Goal: Task Accomplishment & Management: Use online tool/utility

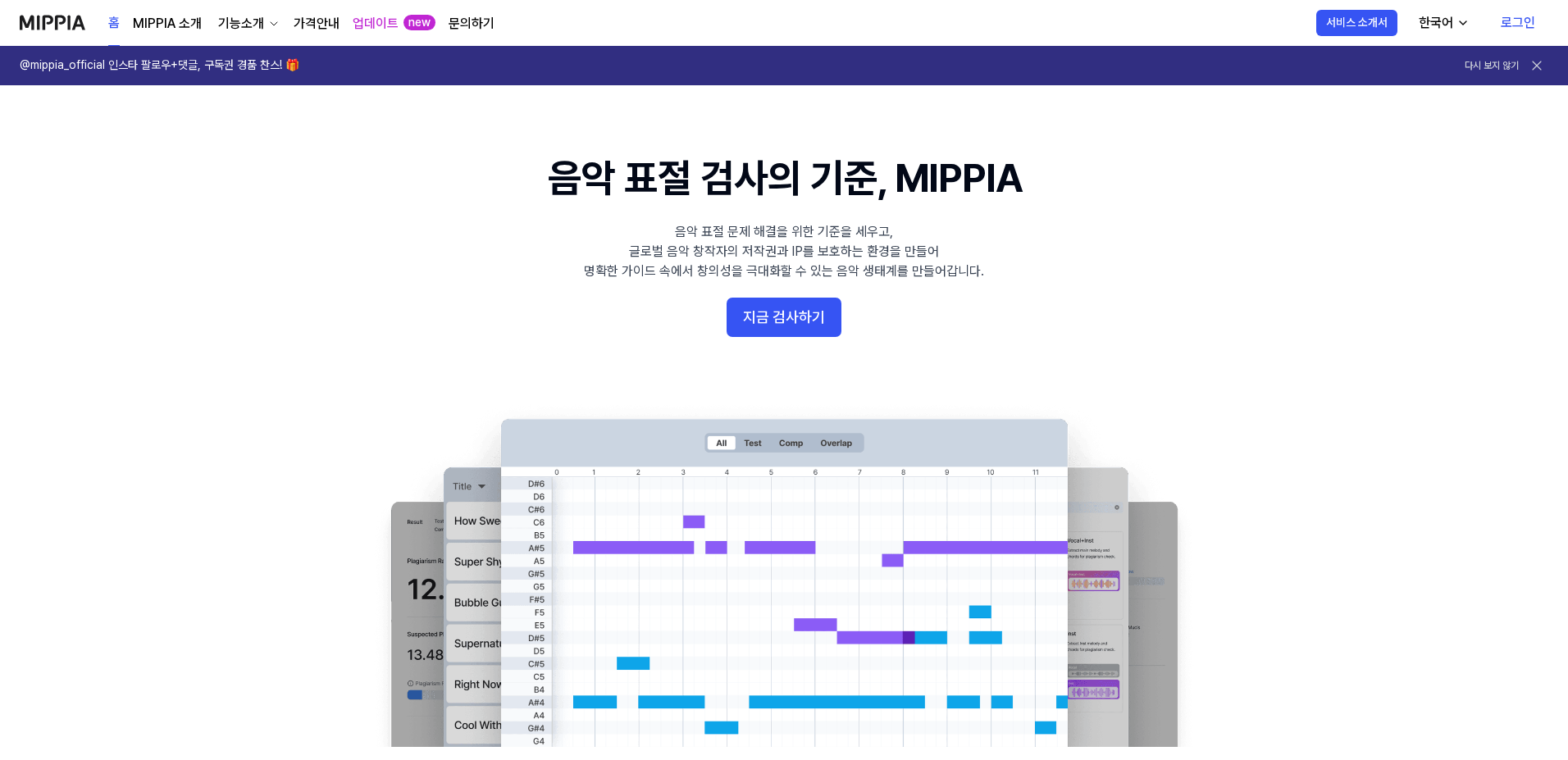
click at [1333, 262] on 배너 "음악 표절 검사의 기준, MIPPIA 음악 표절 문제 해결을 위한 기준을 세우고, 글로벌 음악 창작자의 저작권과 IP를 보호하는 환경을 만들어…" at bounding box center [783, 449] width 1180 height 596
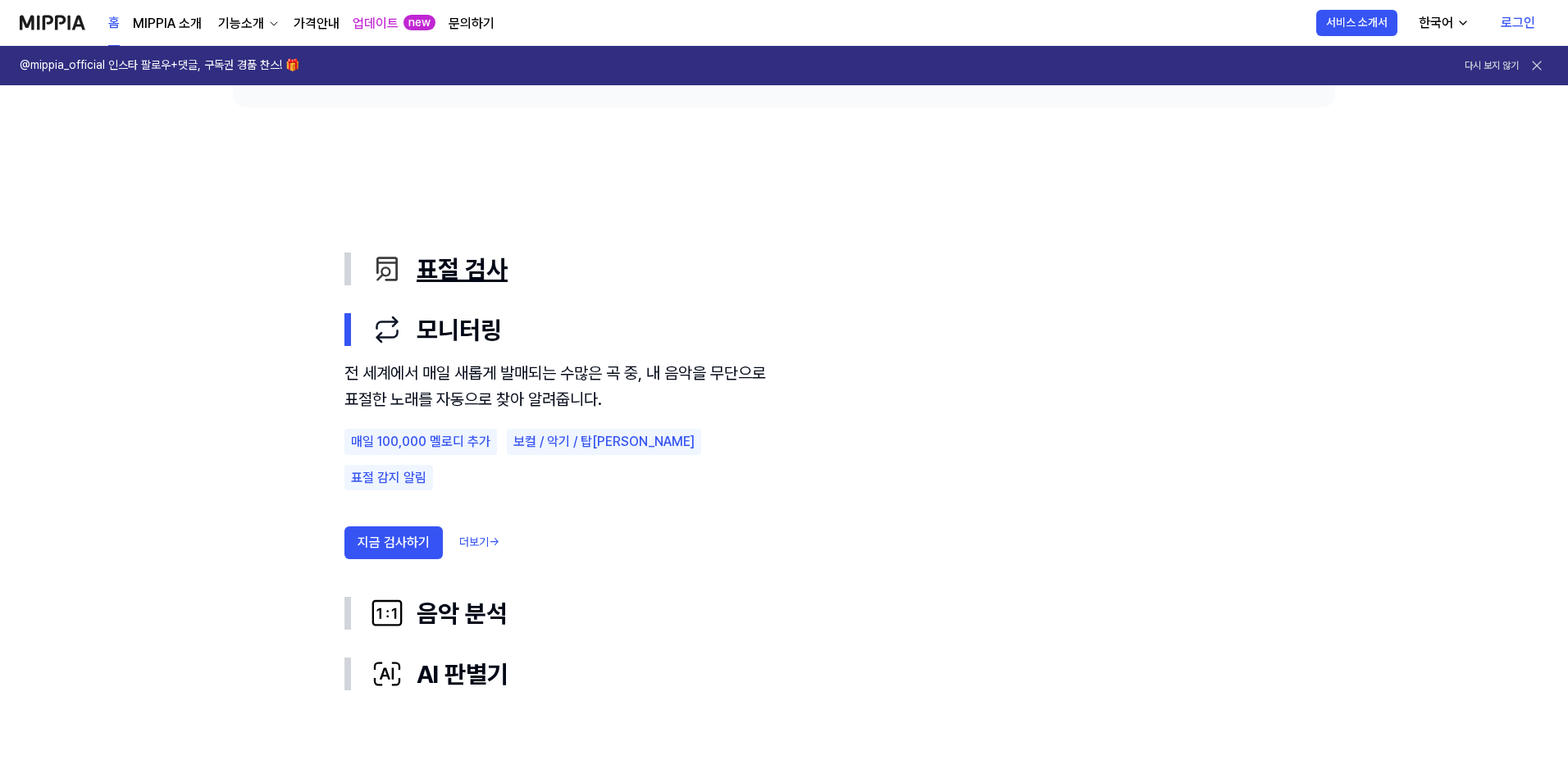
scroll to position [820, 0]
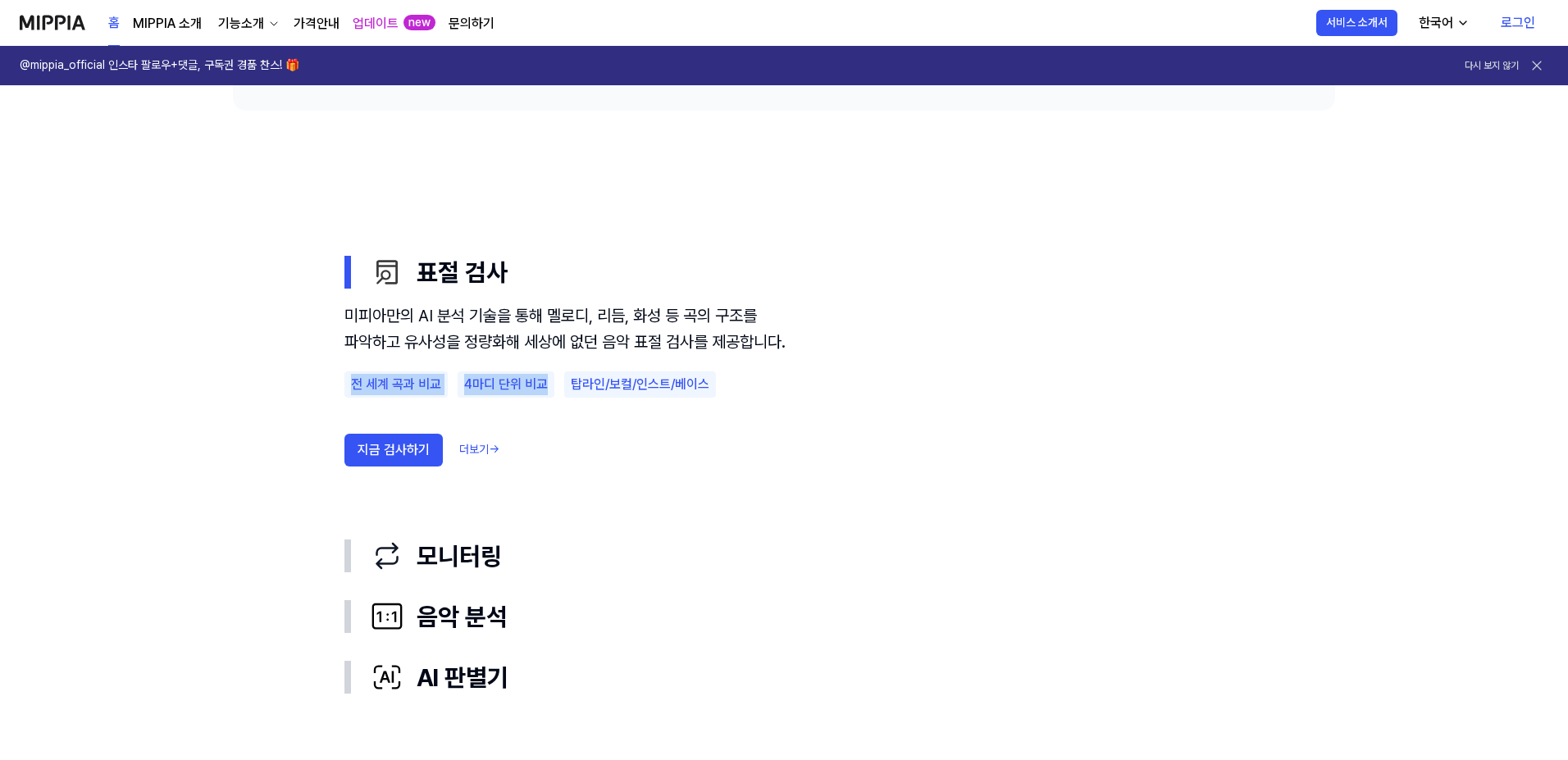
drag, startPoint x: 351, startPoint y: 412, endPoint x: 547, endPoint y: 411, distance: 196.0
click at [547, 398] on div "전 세계 곡과 비교 4마디 단위 비교 탑라인/보컬/인스트/베이스" at bounding box center [565, 384] width 443 height 26
copy div "전 세계 곡과 비교 4마디 단위 비교"
click at [298, 379] on use "표절 검사 모니터링 음악 분석 AI 판별기 표절 검사 미피아만의 AI 분석 기술을 통해 멜로디, 리듬, 화성 등 곡의 구조를 파악하고 유사성을…" at bounding box center [783, 474] width 1180 height 728
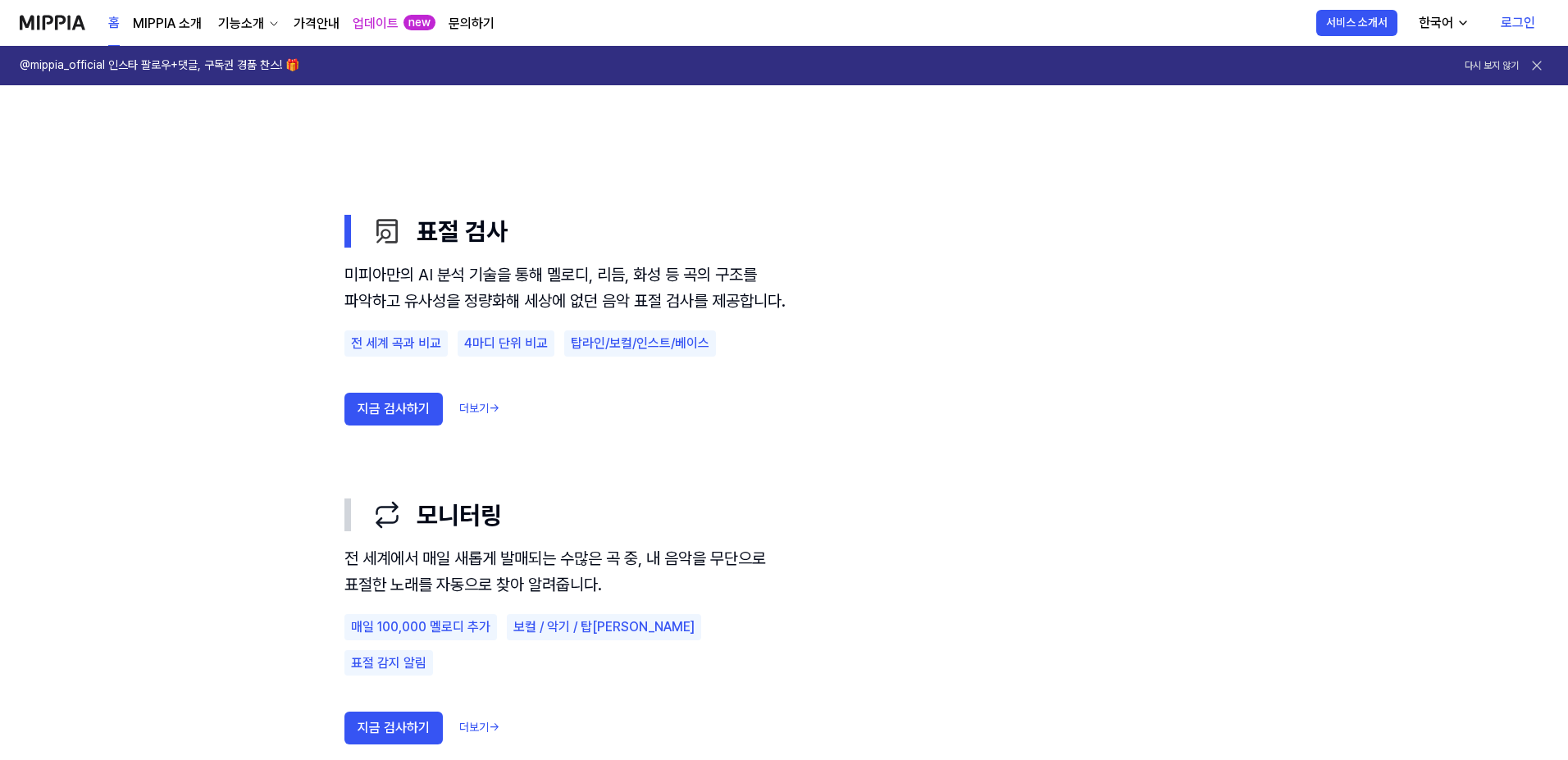
scroll to position [902, 0]
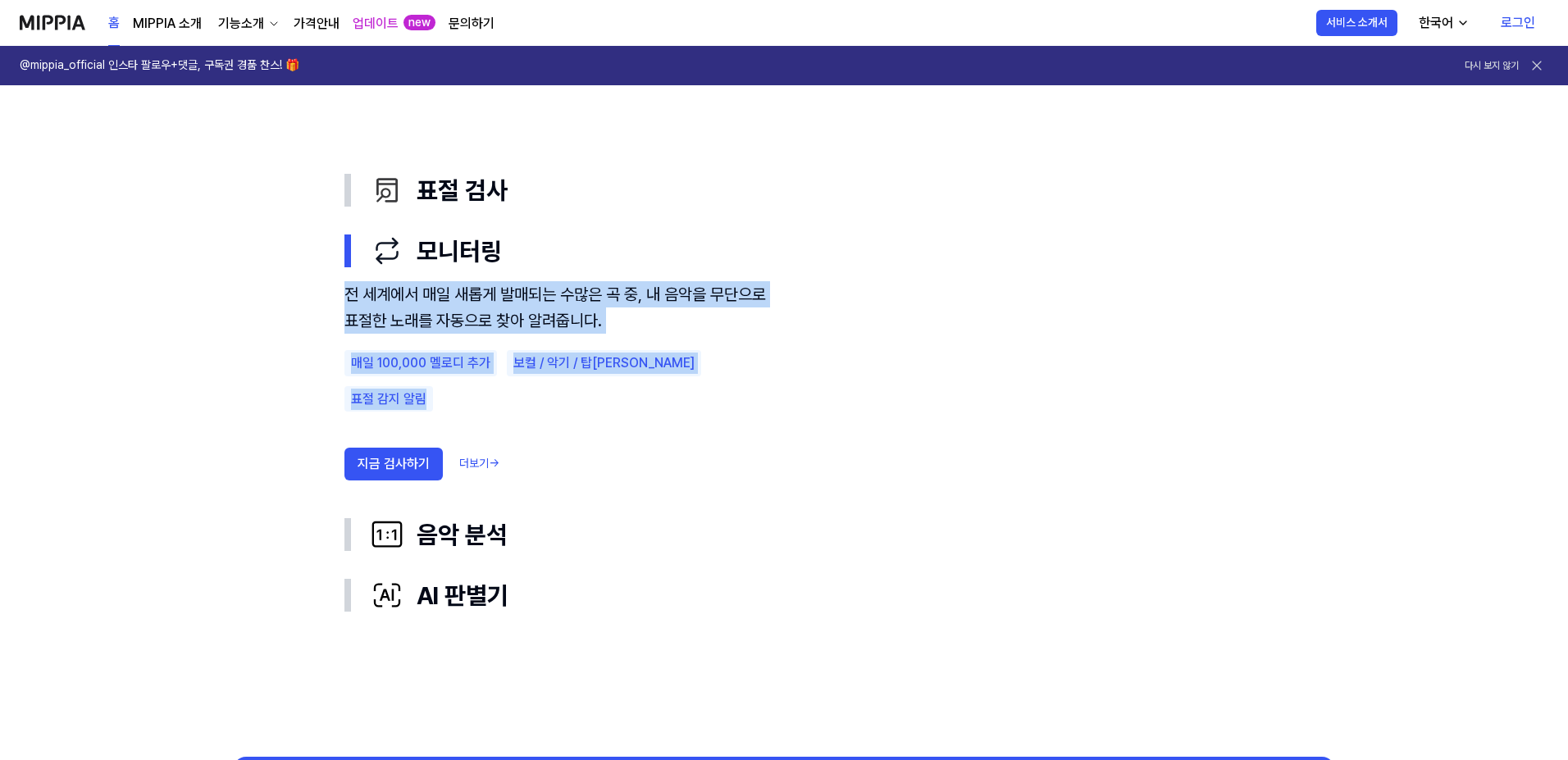
drag, startPoint x: 346, startPoint y: 297, endPoint x: 706, endPoint y: 360, distance: 365.5
click at [706, 360] on div "전 세계에서 매일 새롭게 발매되는 수많은 곡 중, 내 음악을 무단으로 표절한 노래를 자동으로 찾아 알려줍니다. 매일 100,000 멜로디 추가…" at bounding box center [565, 386] width 443 height 210
copy div "전 세계에서 매일 새롭게 발매되는 수많은 곡 중, 내 음악을 무단으로 표절한 노래를 자동으로 찾아 알려줍니다. 매일 100,000 멜로디 추가…"
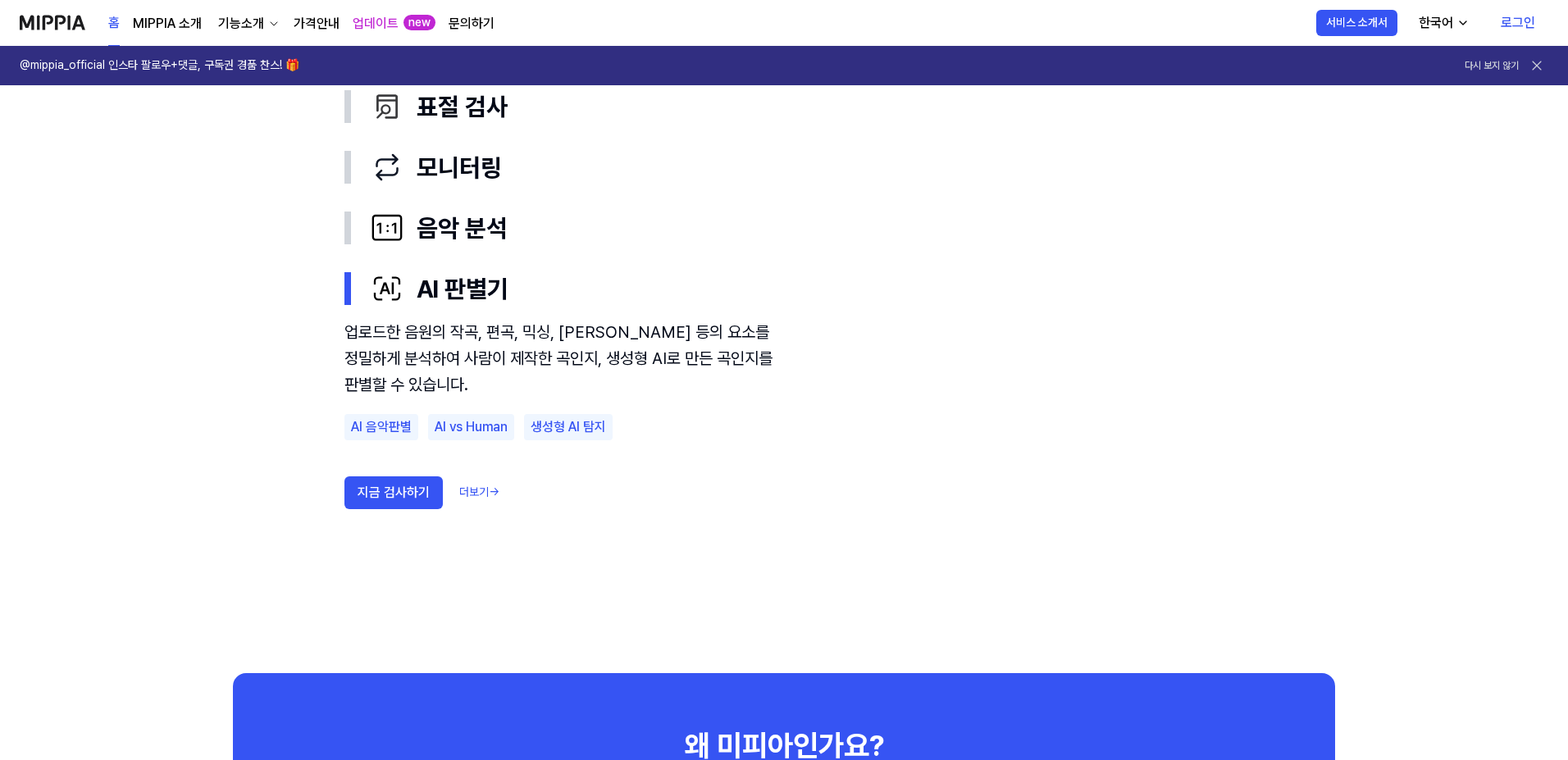
scroll to position [984, 0]
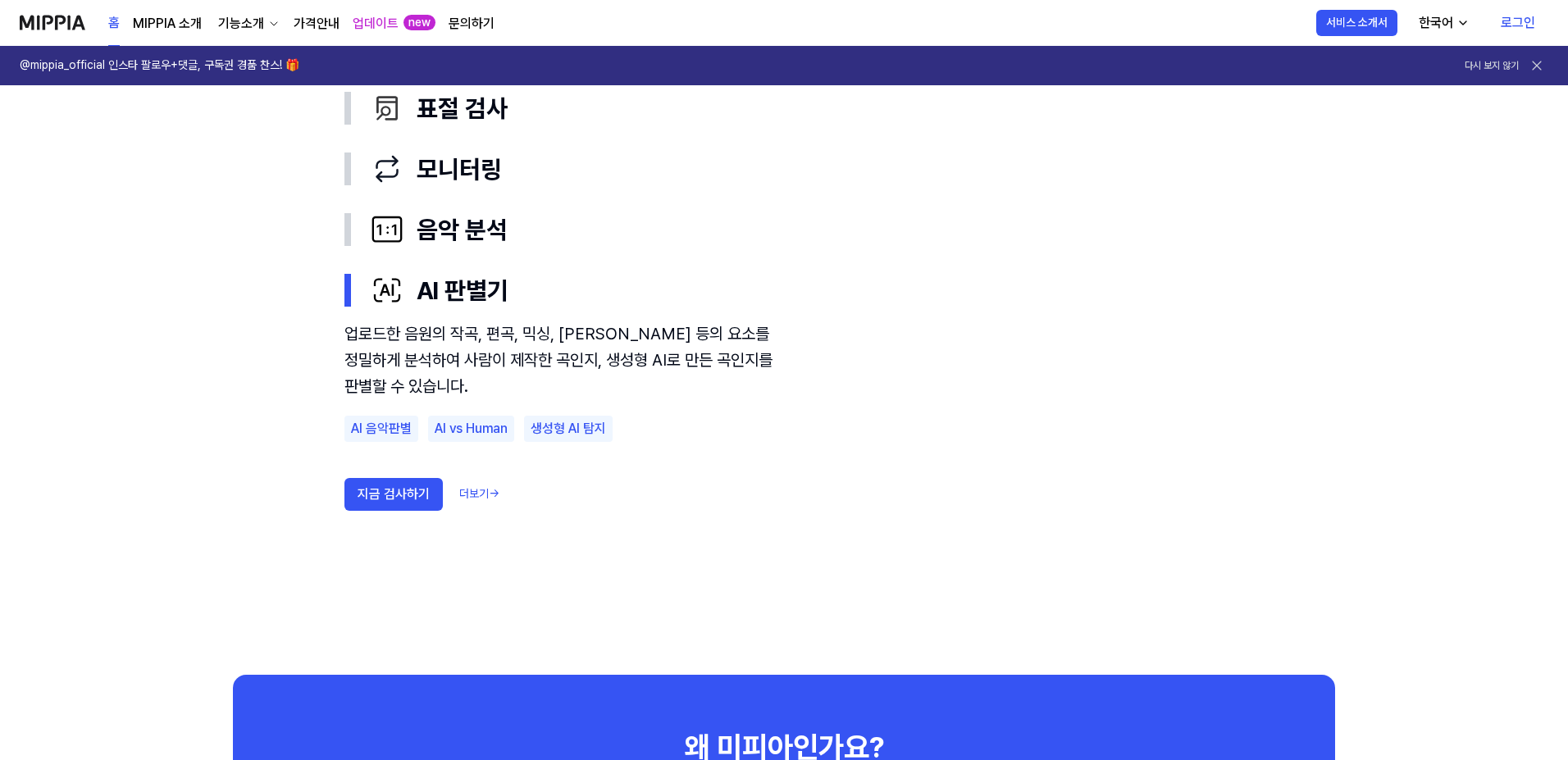
click at [261, 324] on use "표절 검사 모니터링 음악 분석 AI 판별기 표절 검사 모니터링 음악 분석 AI 판별기 업로드한 음원의 작곡, 편곡, 믹싱, [PERSON_NA…" at bounding box center [783, 310] width 1180 height 728
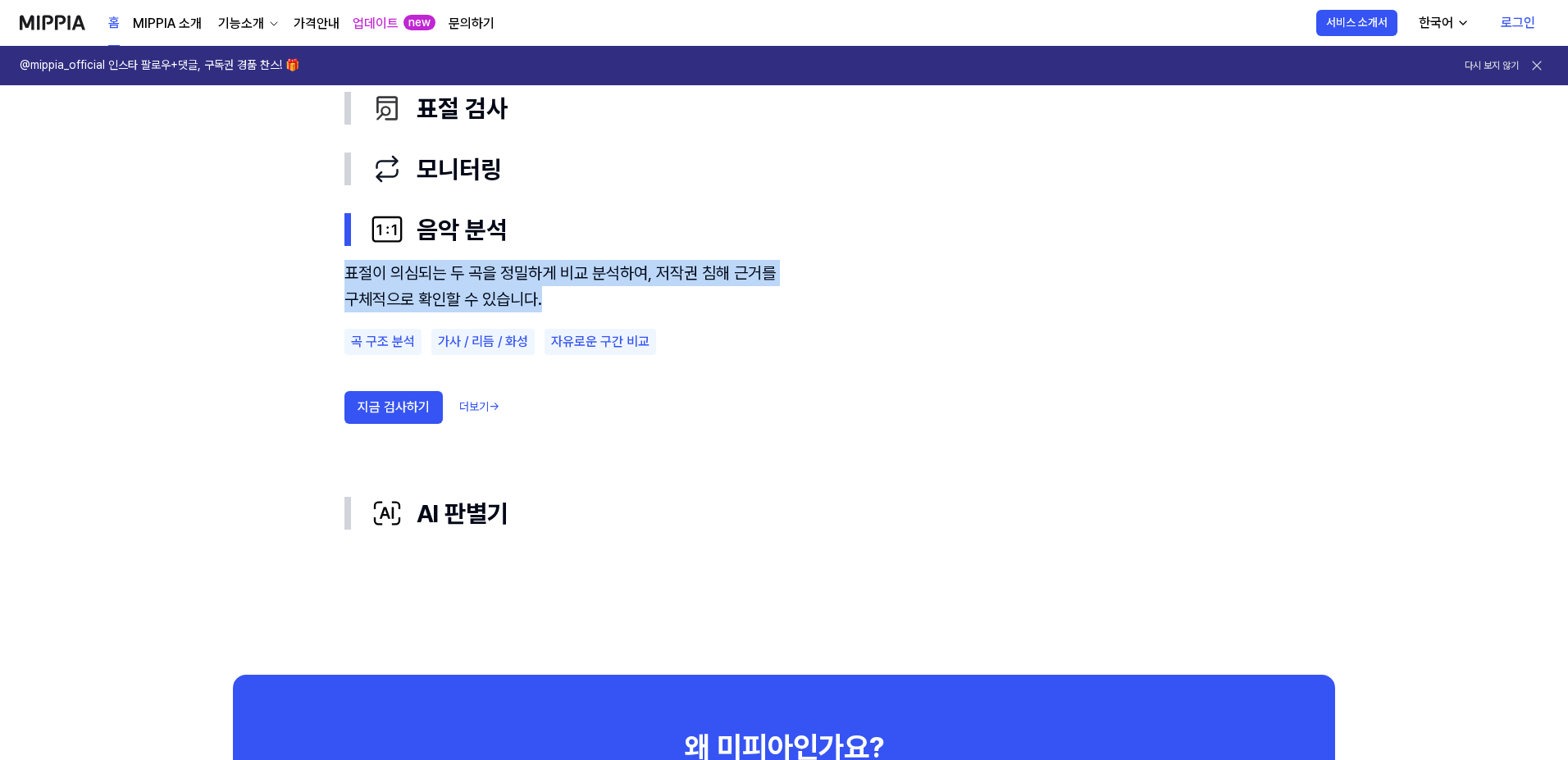
drag, startPoint x: 345, startPoint y: 276, endPoint x: 549, endPoint y: 291, distance: 204.6
click at [549, 291] on div "표절이 의심되는 두 곡을 정밀하게 비교 분석하여, 저작권 침해 근거를 구체적으로 확인할 수 있습니다." at bounding box center [565, 286] width 443 height 52
copy div "표절이 의심되는 두 곡을 정밀하게 비교 분석하여, 저작권 침해 근거를 구체적으로 확인할 수 있습니다."
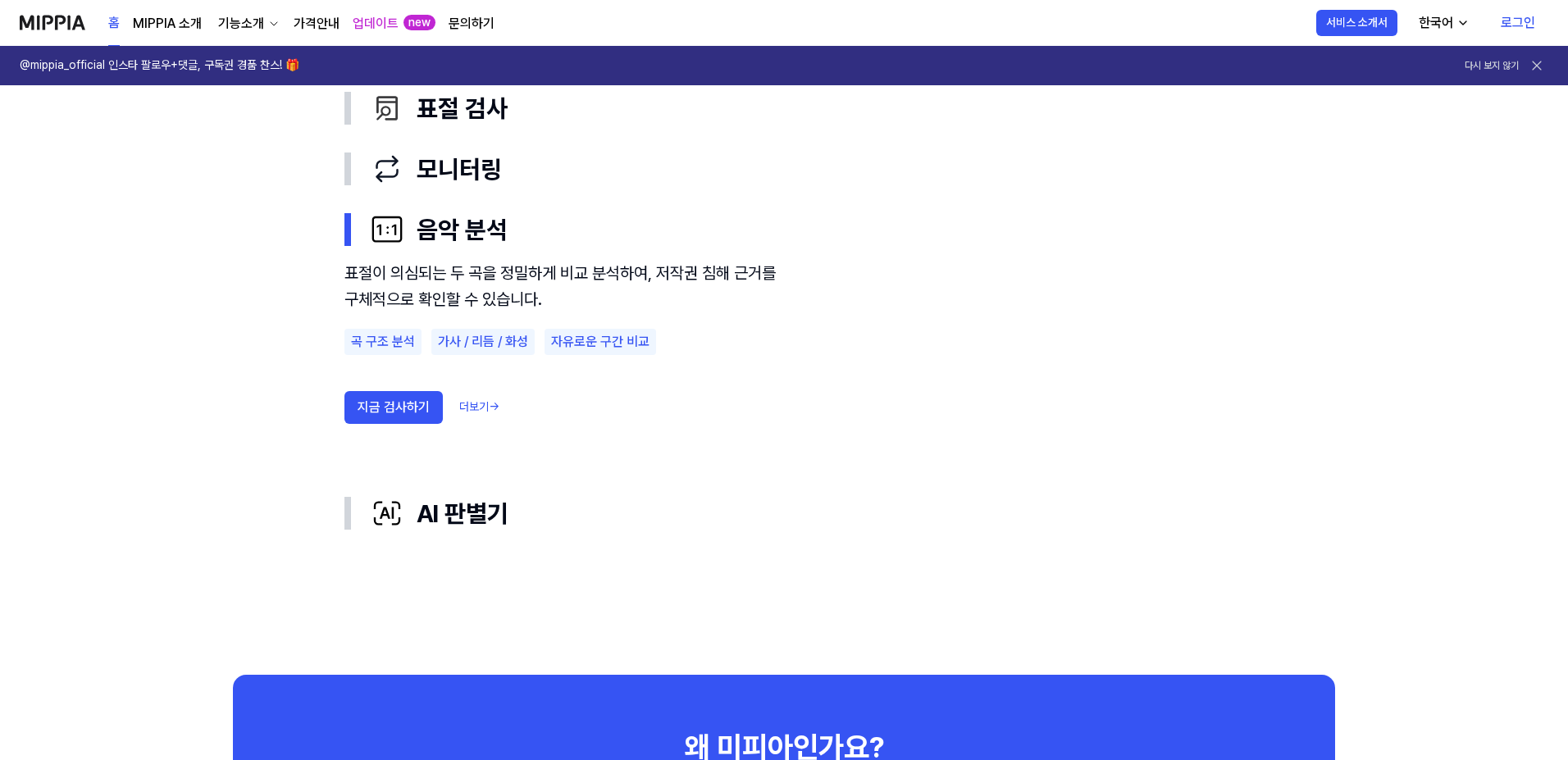
click at [461, 580] on use "표절 검사 모니터링 음악 분석 AI 판별기 표절 검사 모니터링 음악 분석 표절이 의심되는 두 곡을 정밀하게 비교 분석하여, 저작권 침해 근거를…" at bounding box center [783, 310] width 1180 height 728
click at [235, 163] on use "표절 검사 모니터링 음악 분석 AI 판별기 표절 검사 모니터링 음악 분석 표절이 의심되는 두 곡을 정밀하게 비교 분석하여, 저작권 침해 근거를…" at bounding box center [783, 310] width 1180 height 728
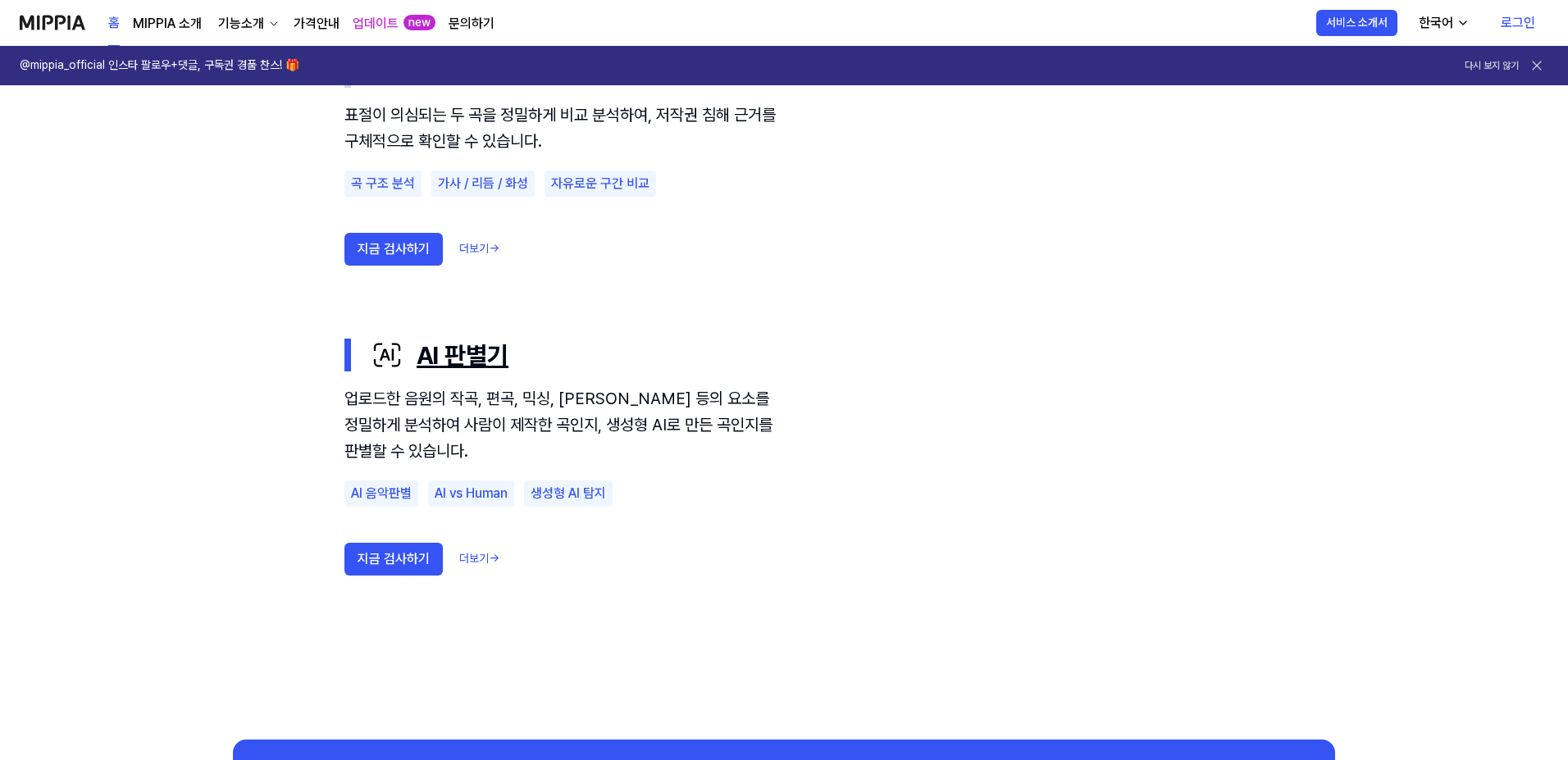
scroll to position [1148, 0]
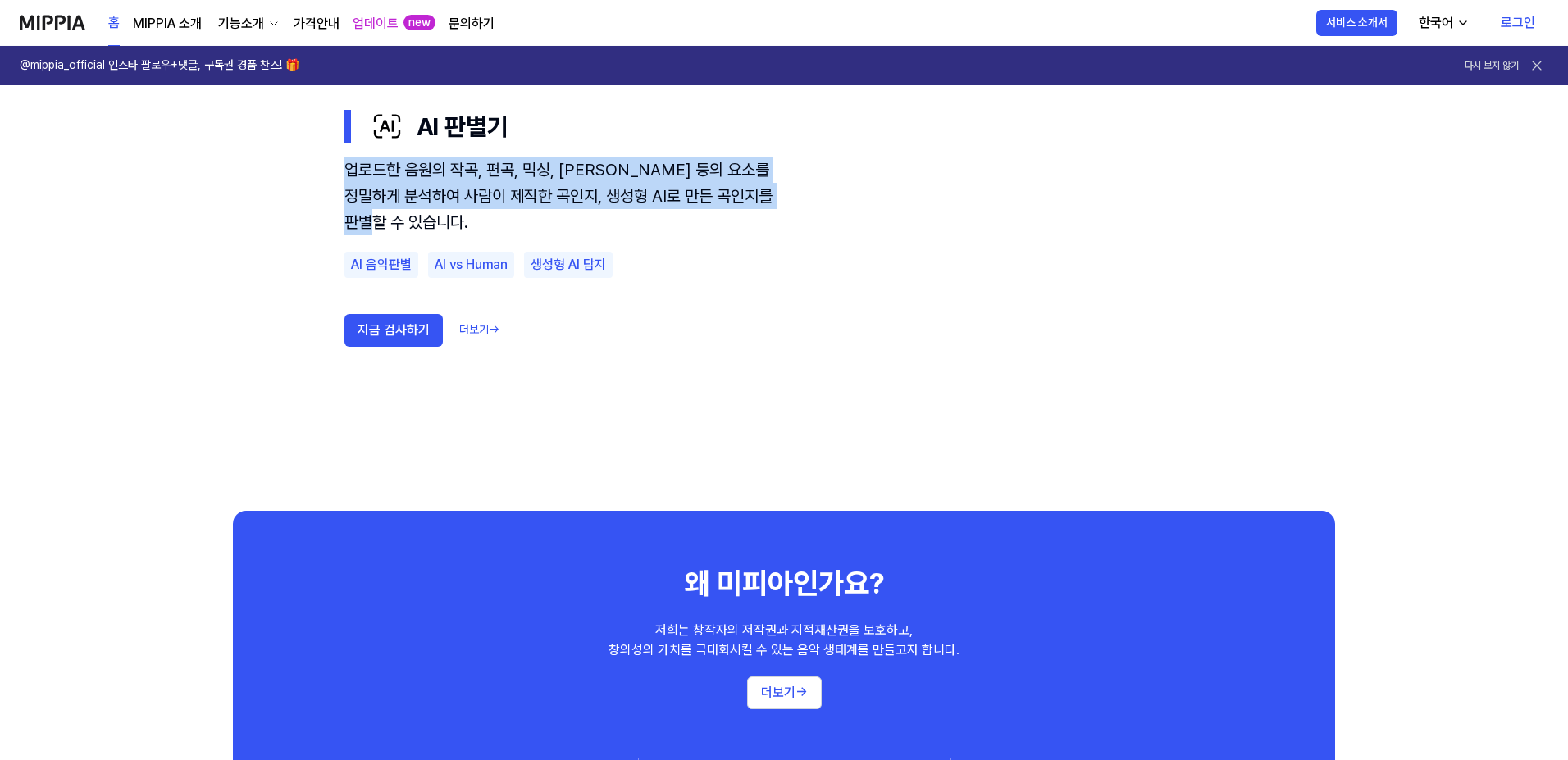
drag, startPoint x: 346, startPoint y: 171, endPoint x: 407, endPoint y: 214, distance: 74.6
click at [407, 214] on div "업로드한 음원의 작곡, 편곡, 믹싱, [PERSON_NAME] 등의 요소를 정밀하게 분석하여 사람이 제작한 곡인지, 생성형 AI로 만든 곡인지…" at bounding box center [565, 196] width 443 height 79
copy div "업로드한 음원의 작곡, 편곡, 믹싱, [PERSON_NAME] 등의 요소를 정밀하게 분석하여 사람이 제작한 곡인지, 생성형 AI로 만든 곡인지…"
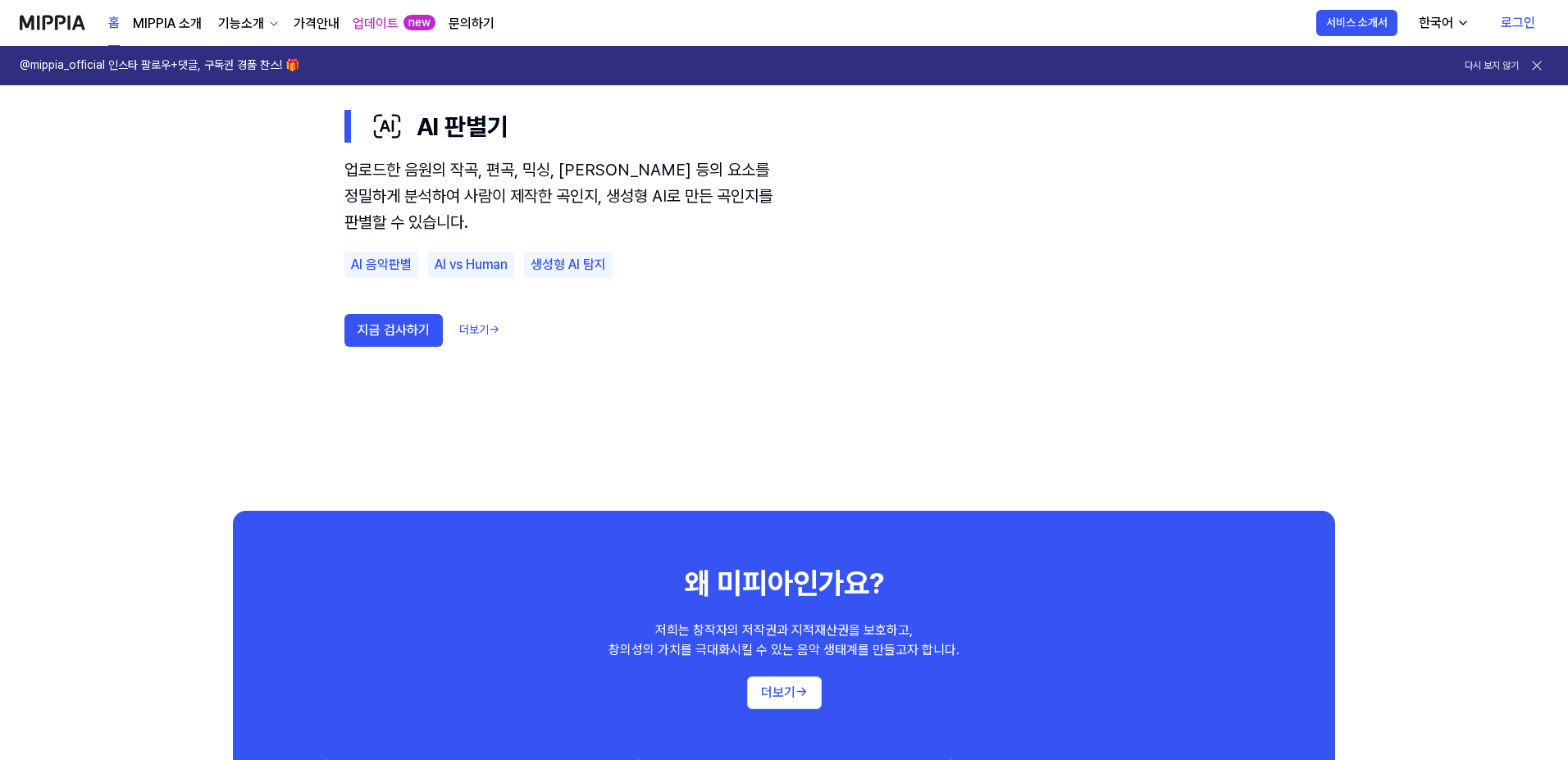
click at [207, 357] on use "표절 검사 모니터링 음악 분석 AI 판별기 표절 검사 모니터링 음악 분석 AI 판별기 업로드한 음원의 작곡, 편곡, 믹싱, [PERSON_NA…" at bounding box center [783, 146] width 1180 height 728
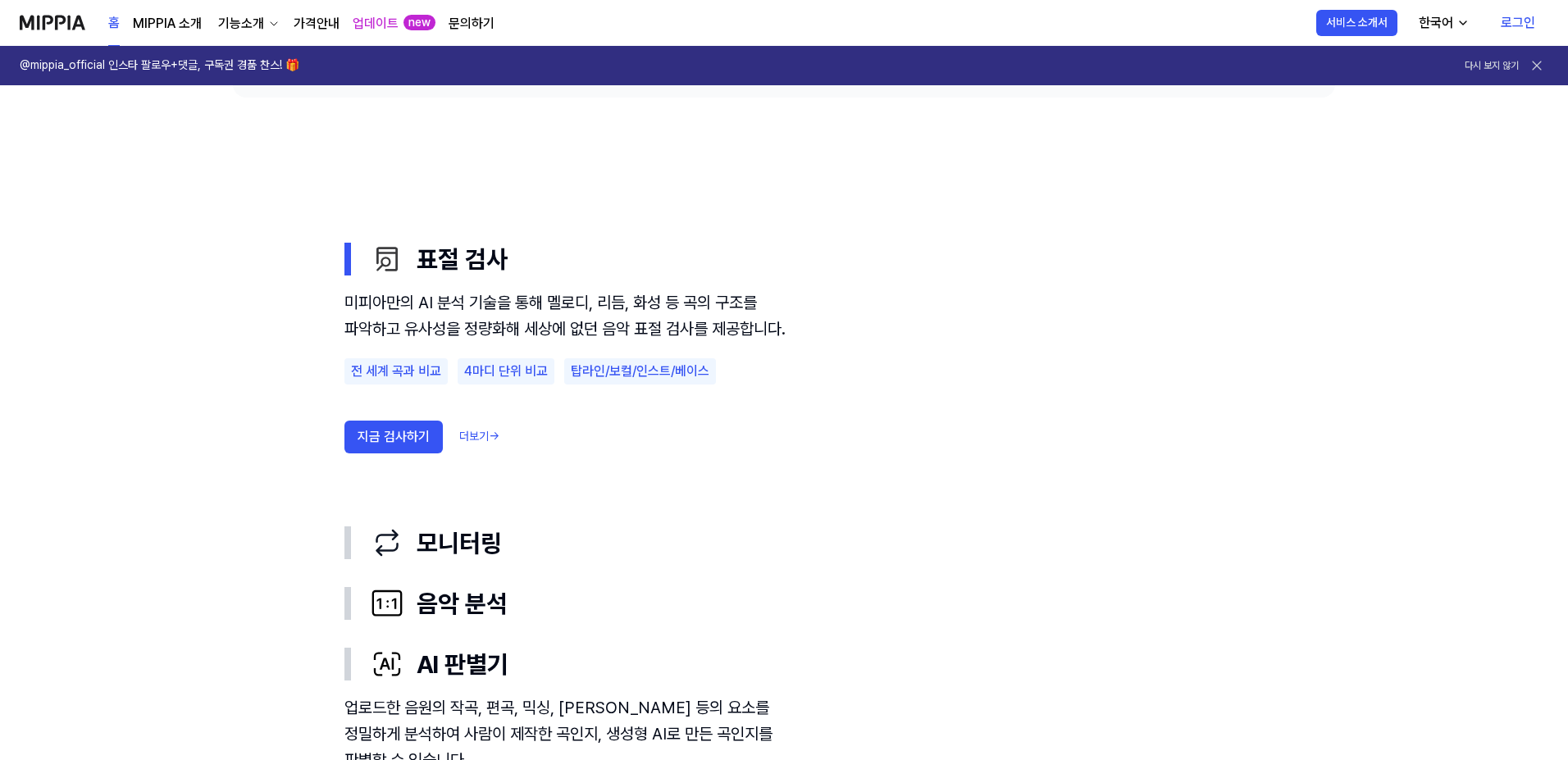
scroll to position [0, 0]
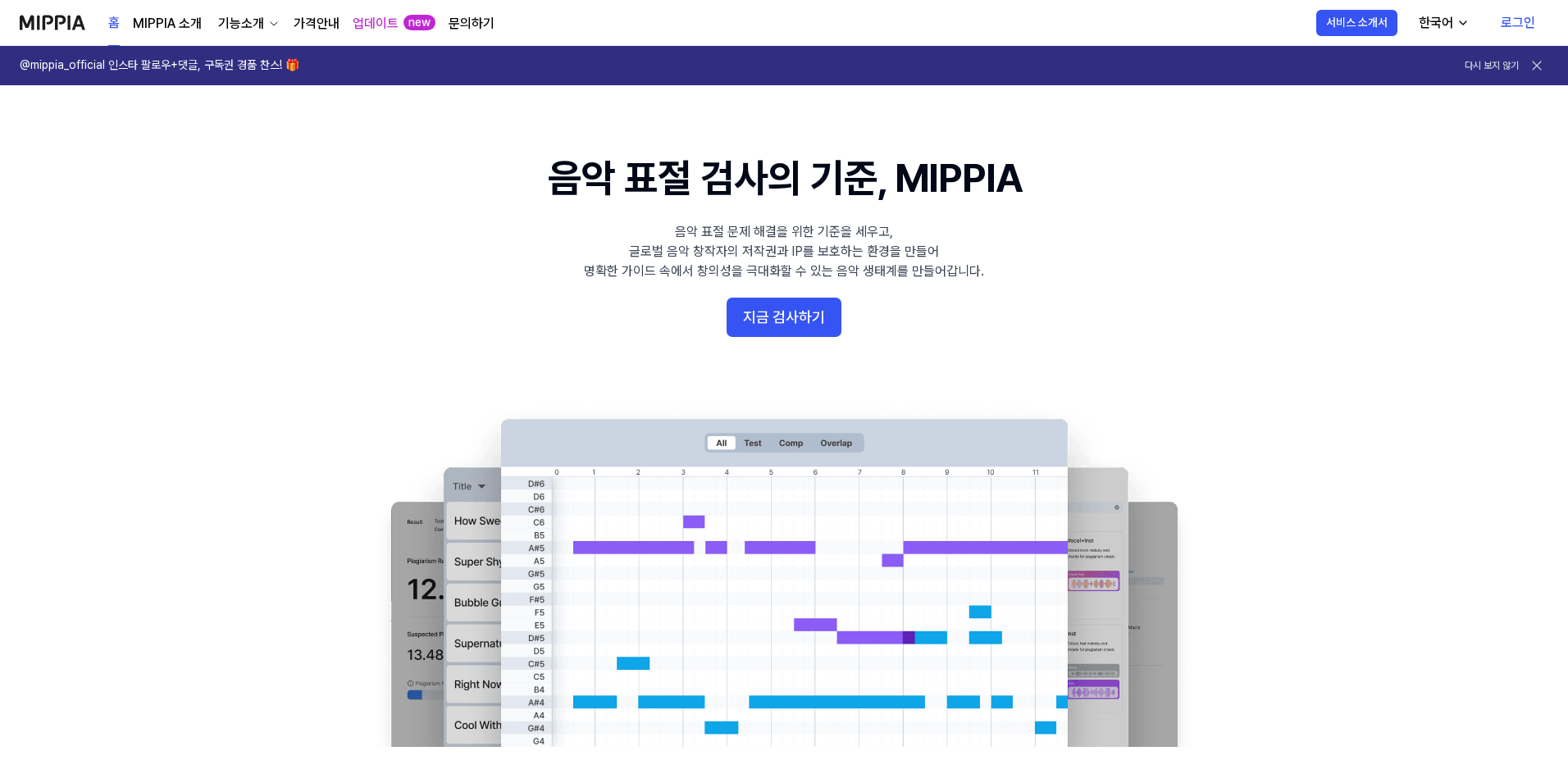
click at [386, 23] on link "업데이트" at bounding box center [375, 23] width 46 height 20
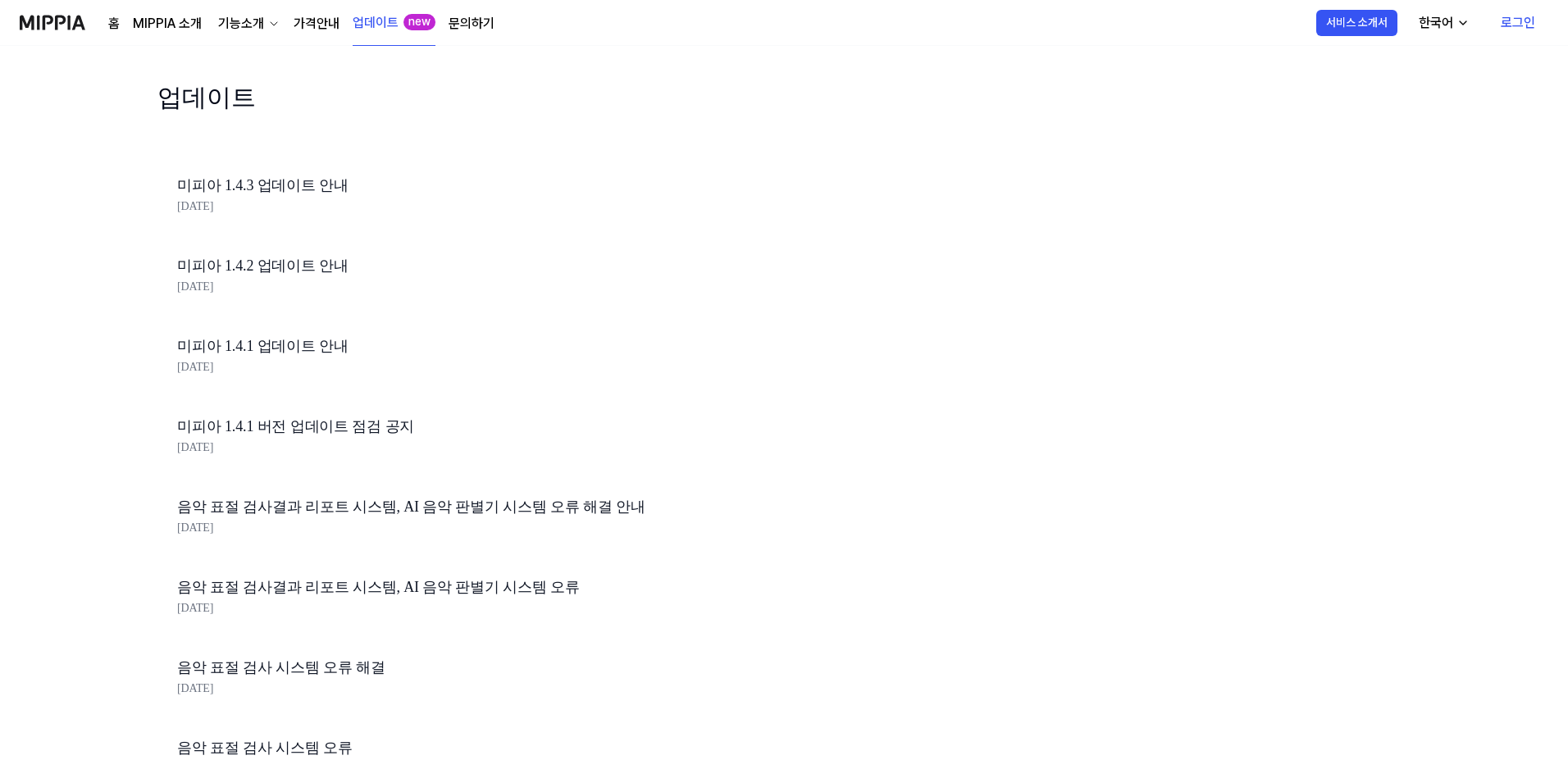
click at [318, 29] on link "가격안내" at bounding box center [316, 23] width 46 height 20
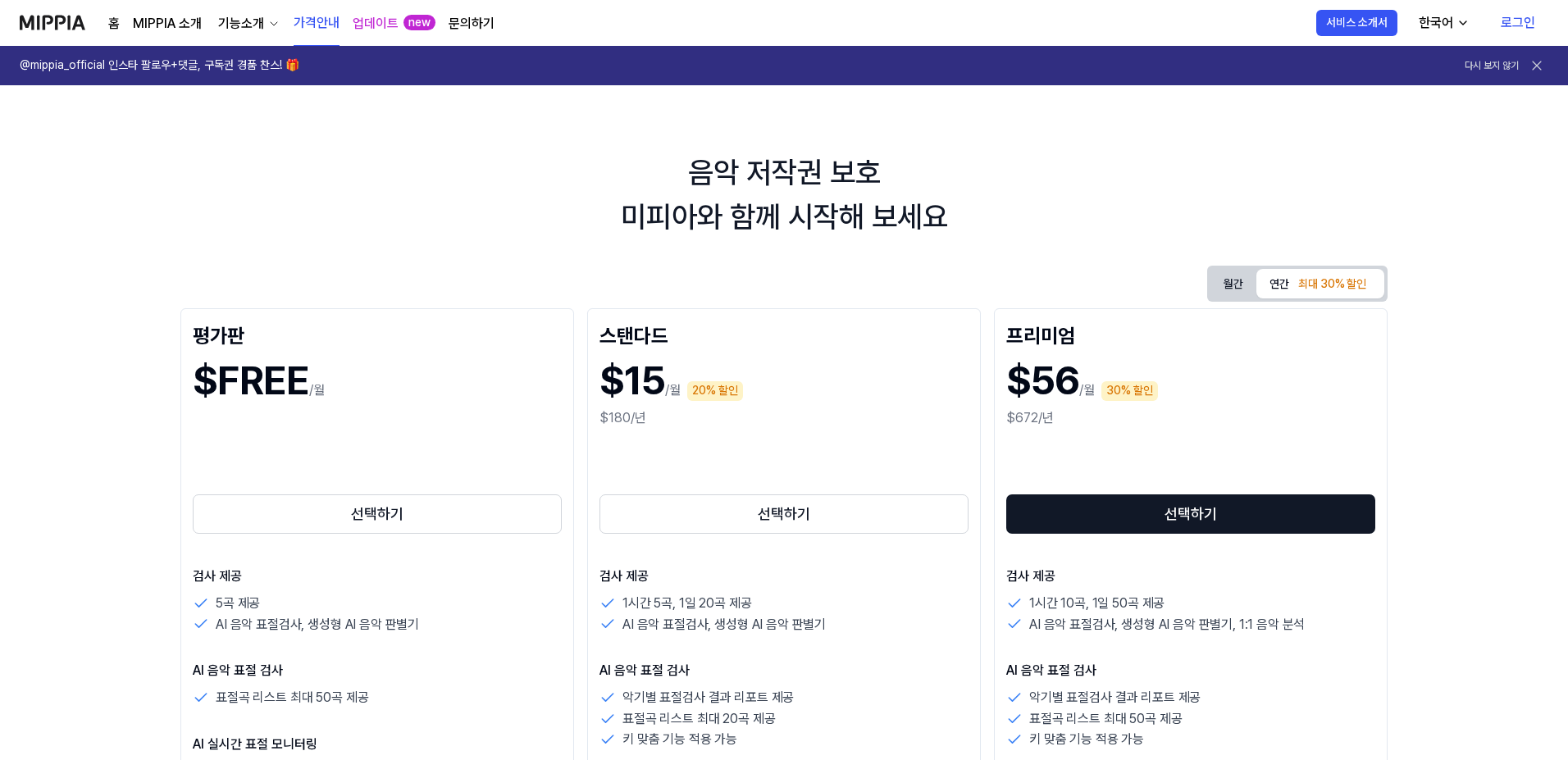
click at [1519, 23] on link "로그인" at bounding box center [1518, 22] width 61 height 46
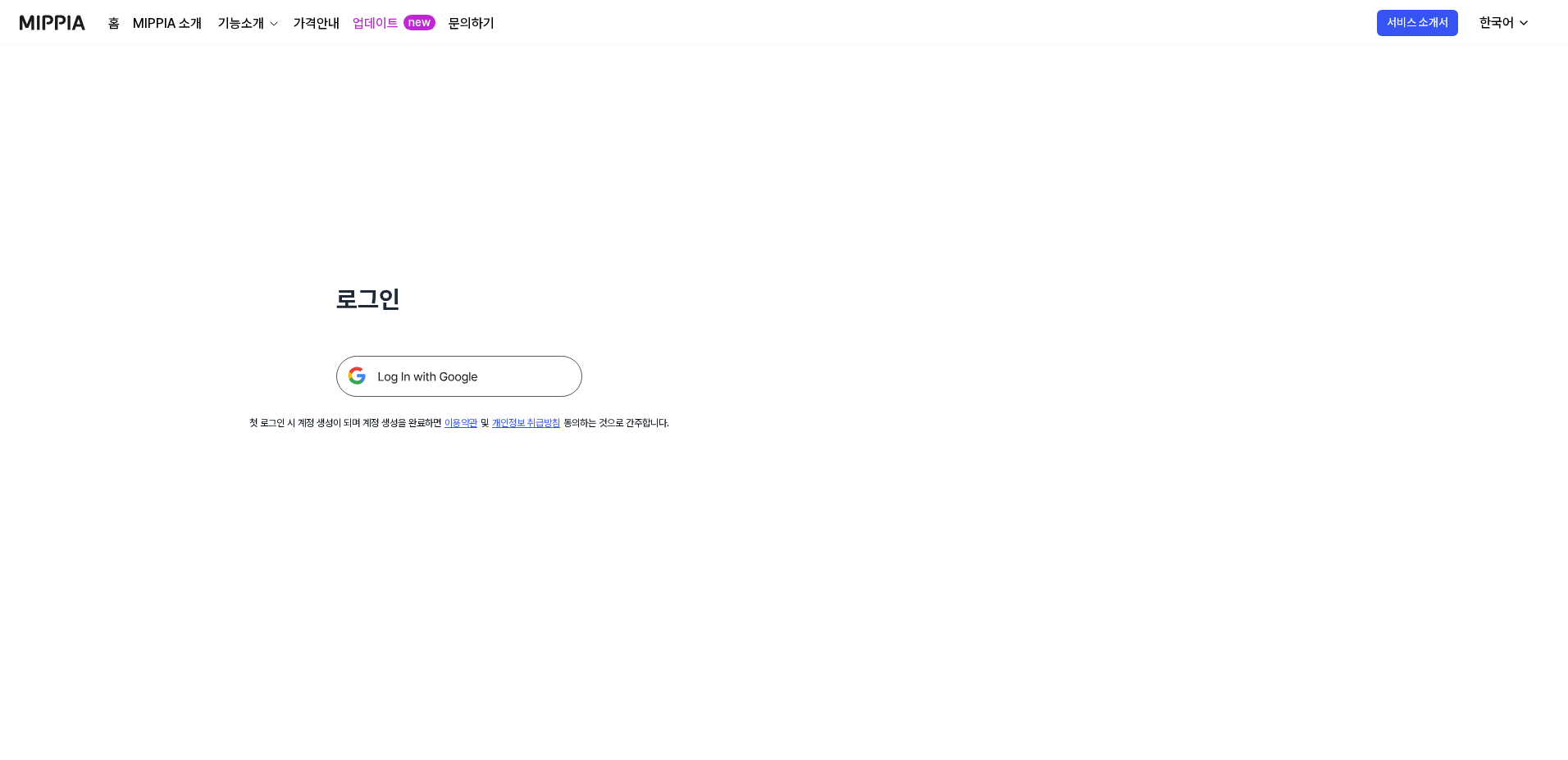
click at [456, 378] on img at bounding box center [459, 377] width 246 height 41
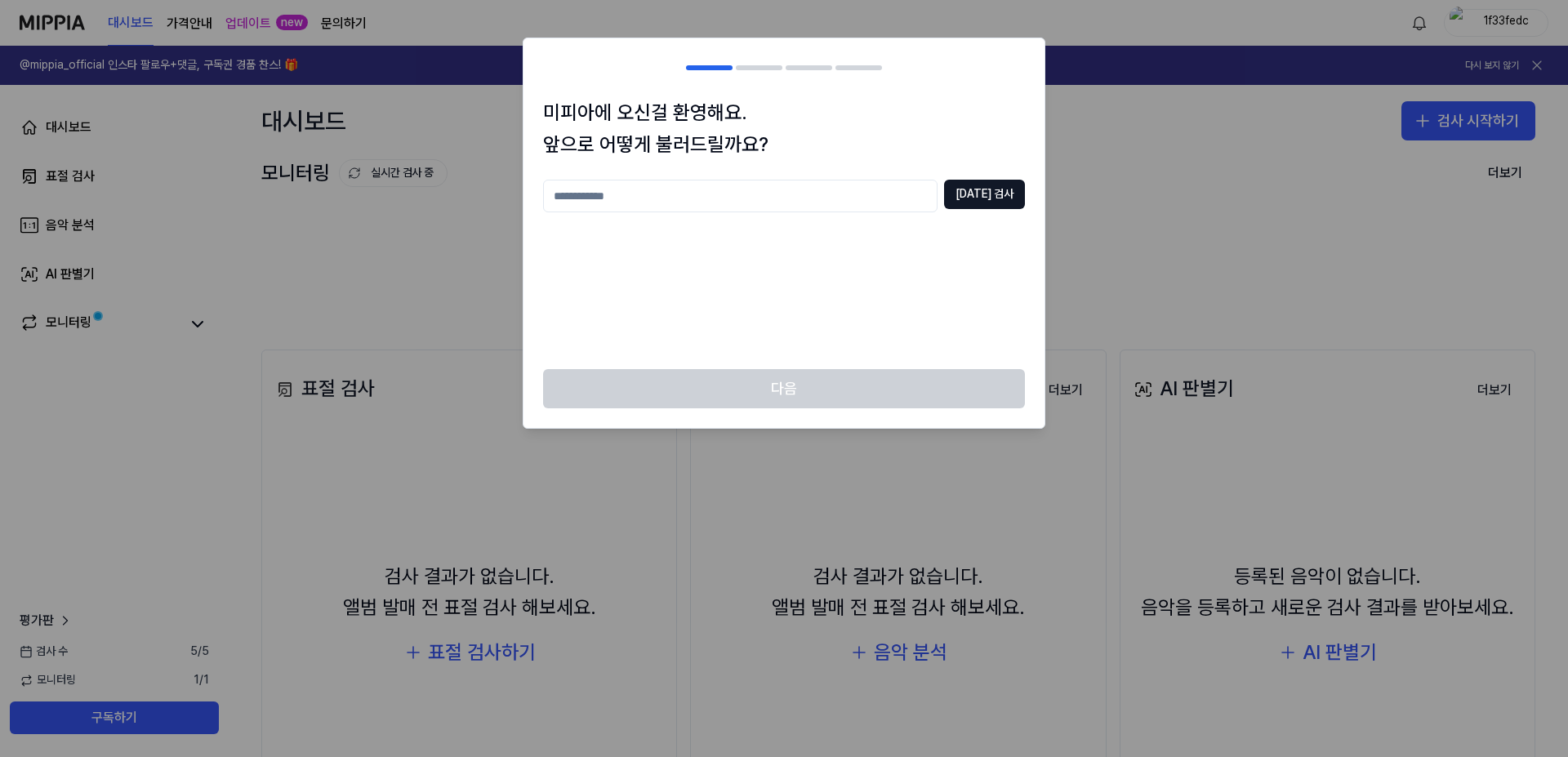
click at [626, 192] on input "text" at bounding box center [740, 196] width 395 height 33
type input "****"
click at [982, 196] on button "중복 검사" at bounding box center [984, 195] width 81 height 30
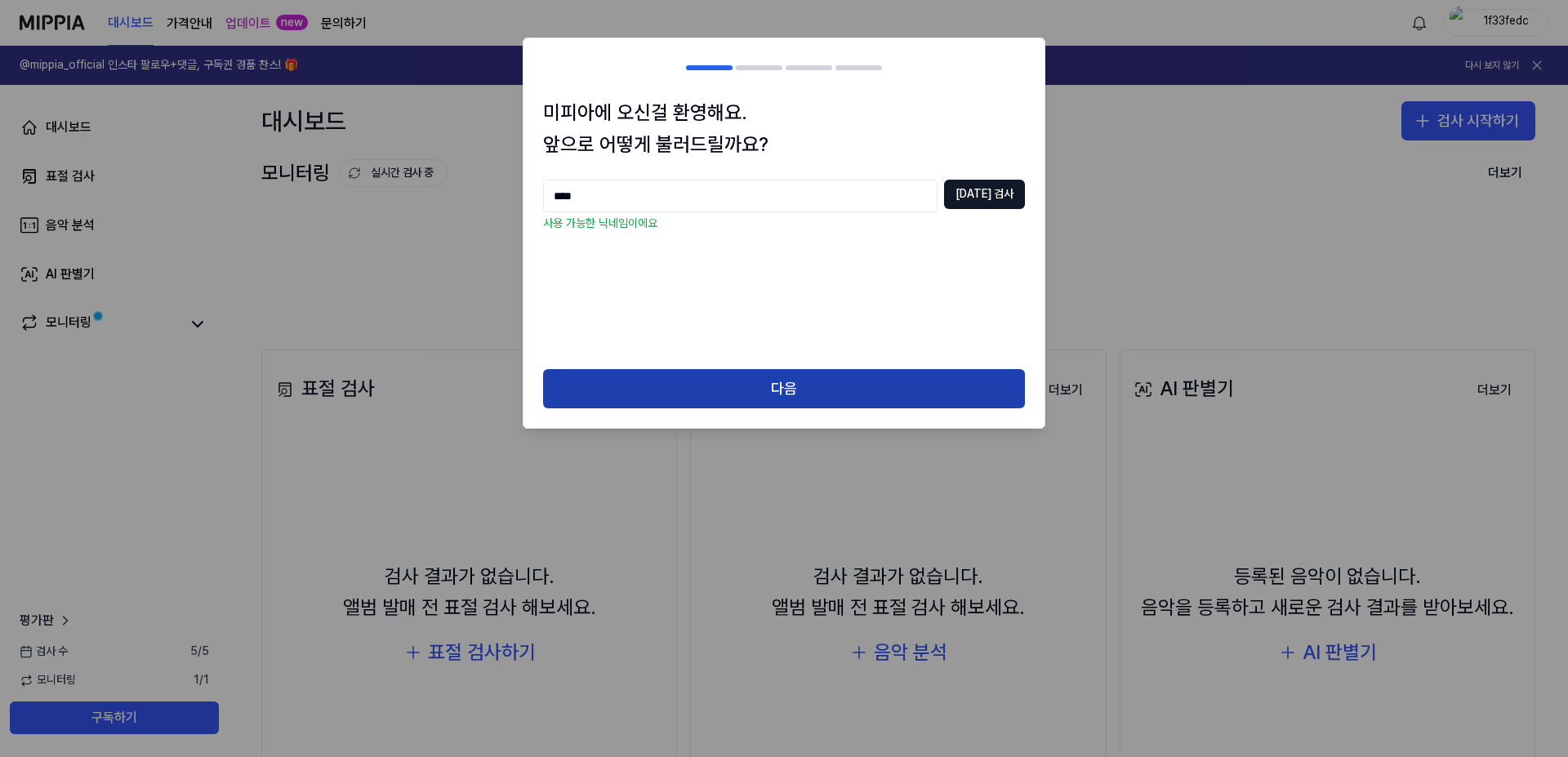
click at [784, 384] on button "다음" at bounding box center [784, 389] width 482 height 39
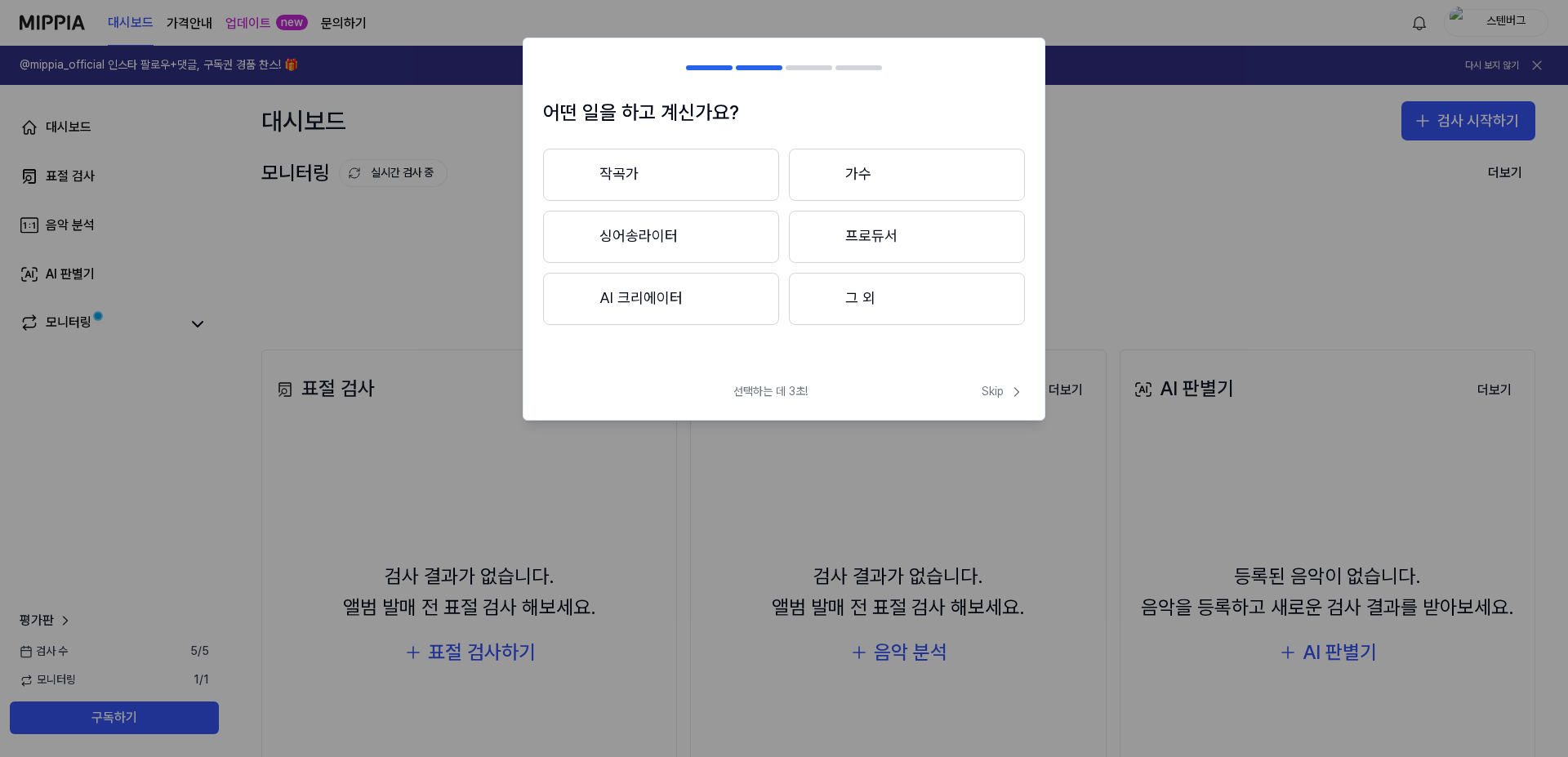
click at [849, 304] on button "그 외" at bounding box center [907, 299] width 236 height 52
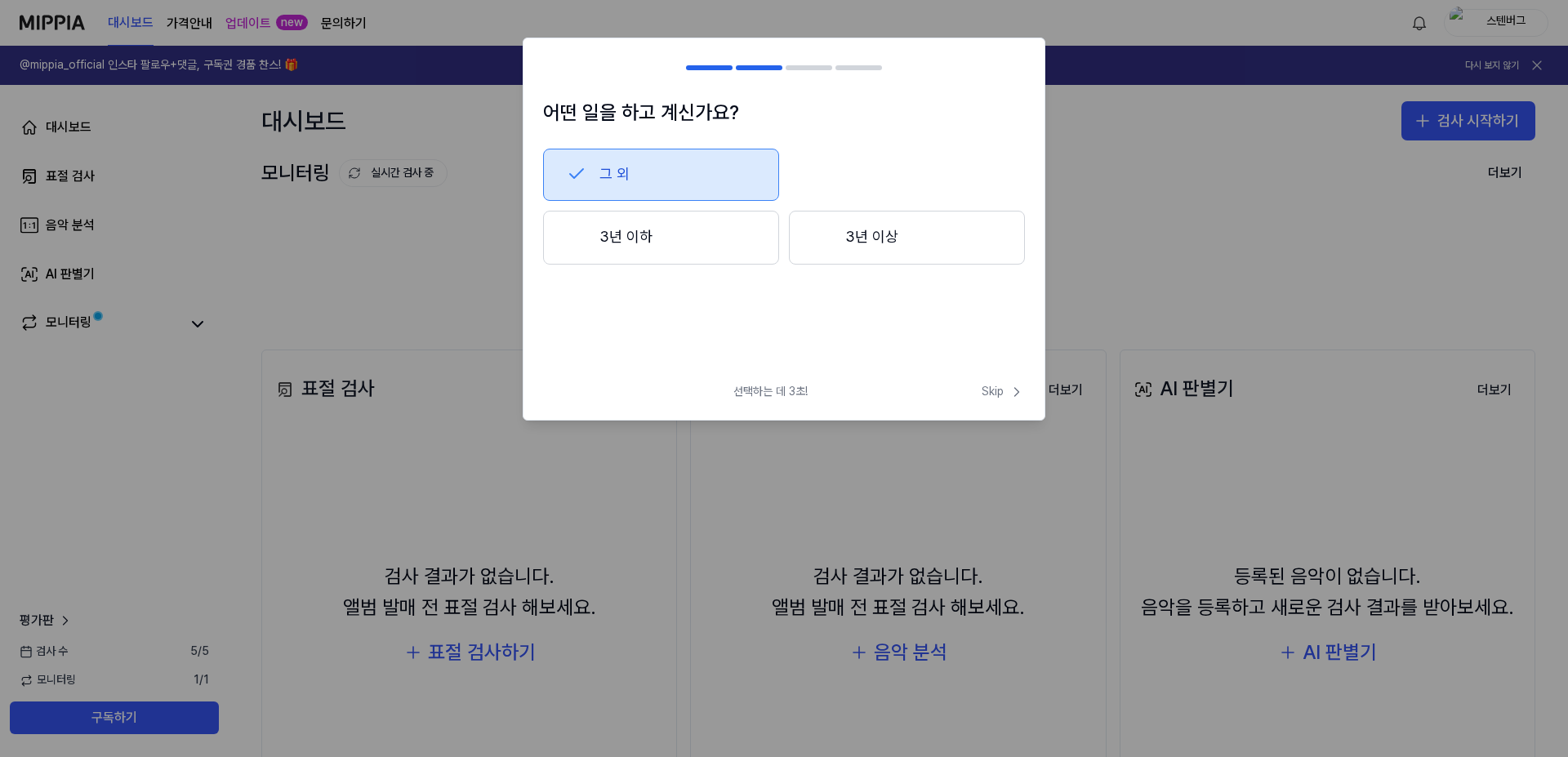
click at [660, 180] on button "그 외" at bounding box center [661, 175] width 236 height 52
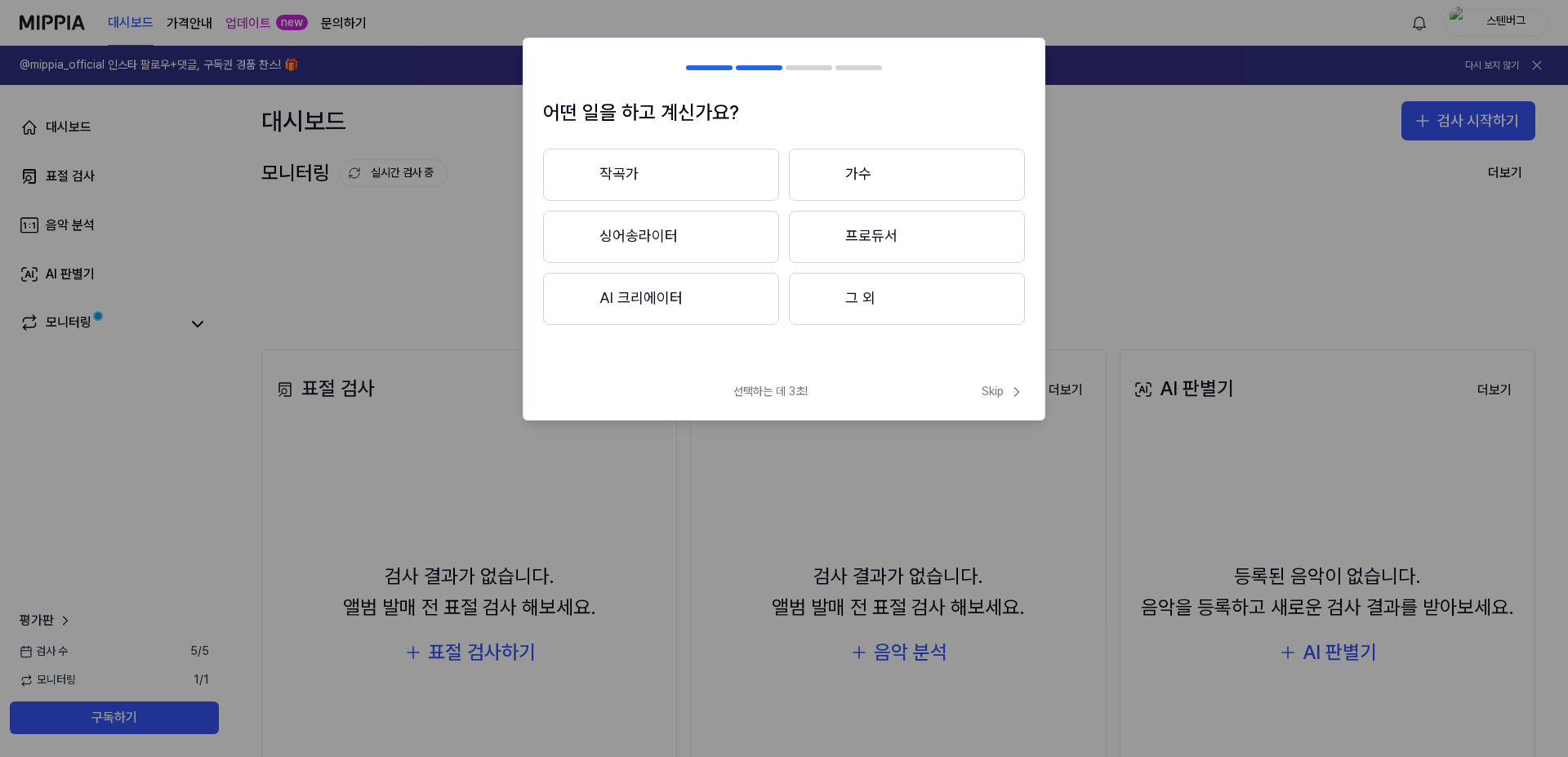
click at [841, 293] on button "그 외" at bounding box center [907, 299] width 236 height 52
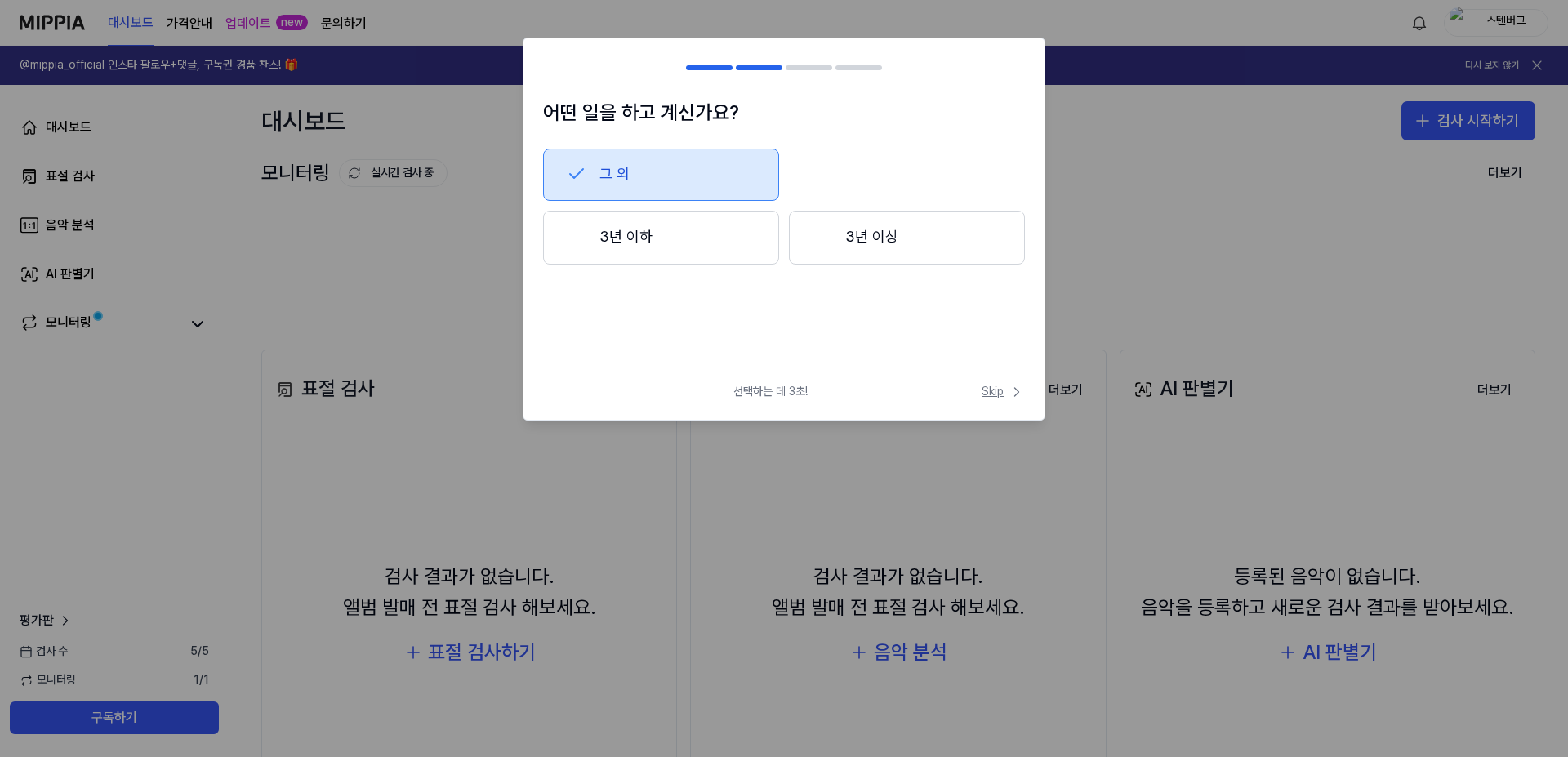
click at [990, 390] on span "Skip" at bounding box center [1003, 392] width 44 height 17
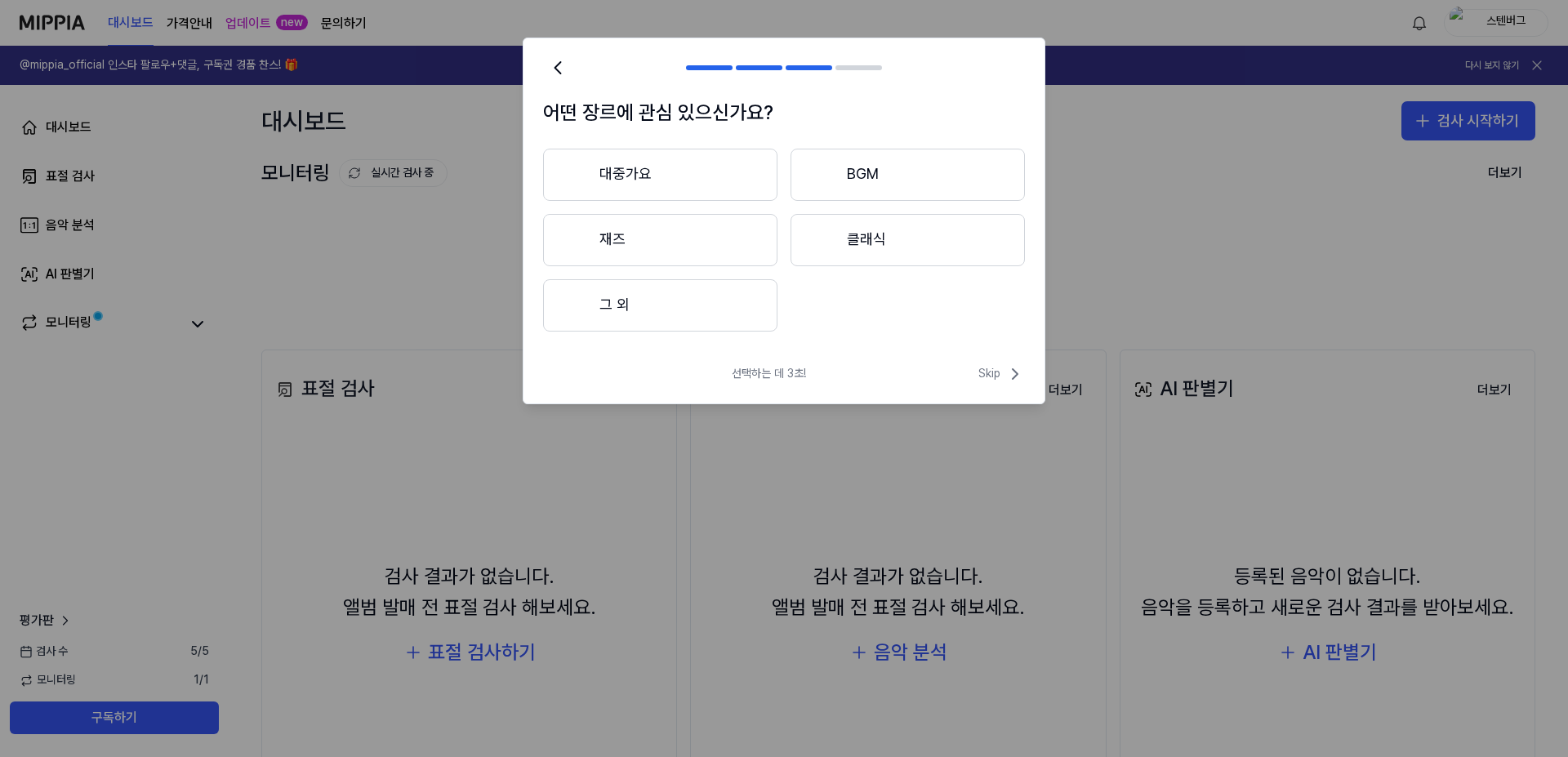
click at [676, 180] on button "대중가요" at bounding box center [660, 175] width 235 height 52
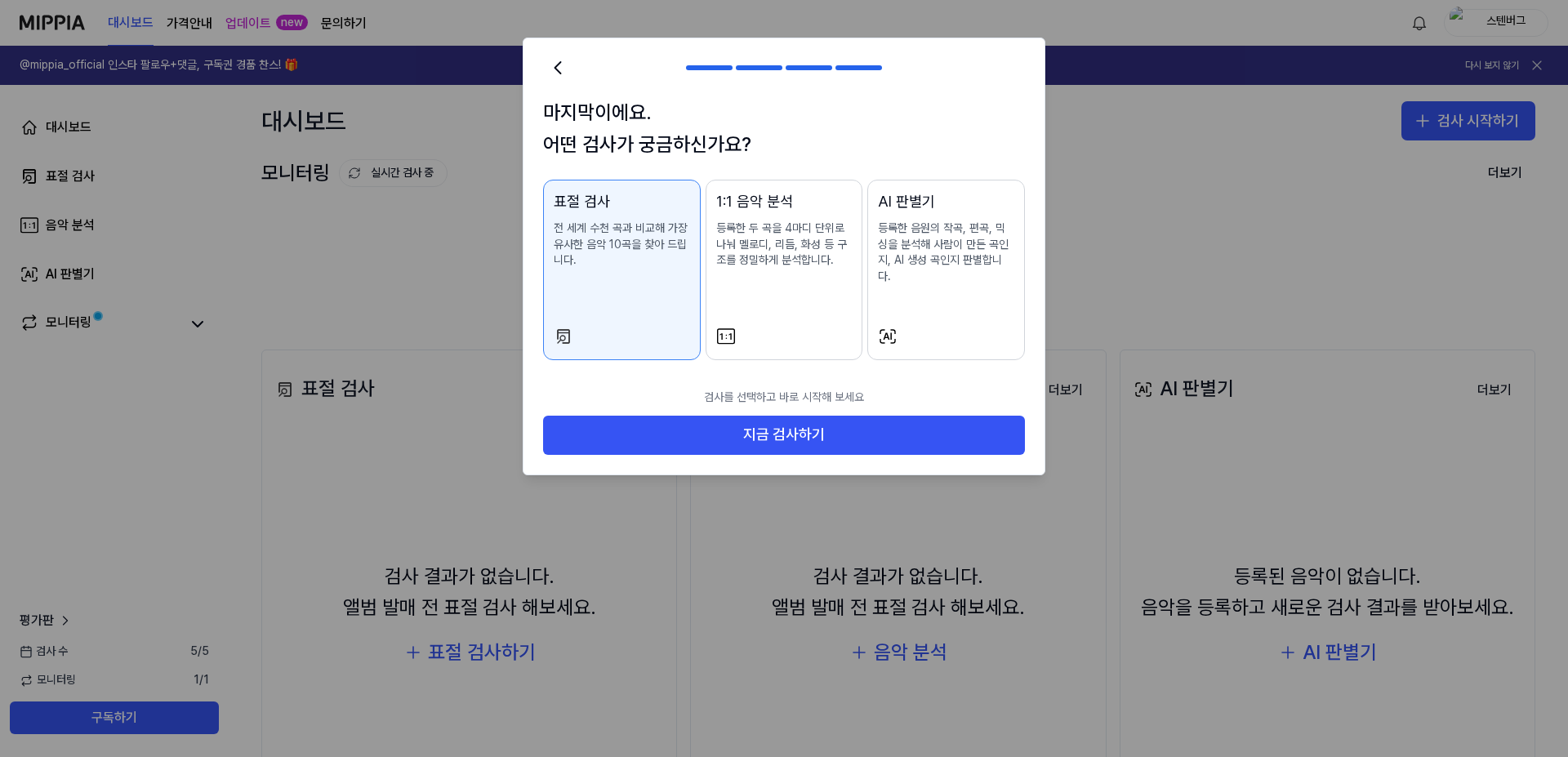
click at [782, 250] on p "등록한 두 곡을 4마디 단위로 나눠 멜로디, 리듬, 화성 등 구조를 정밀하게 분석합니다." at bounding box center [784, 245] width 137 height 48
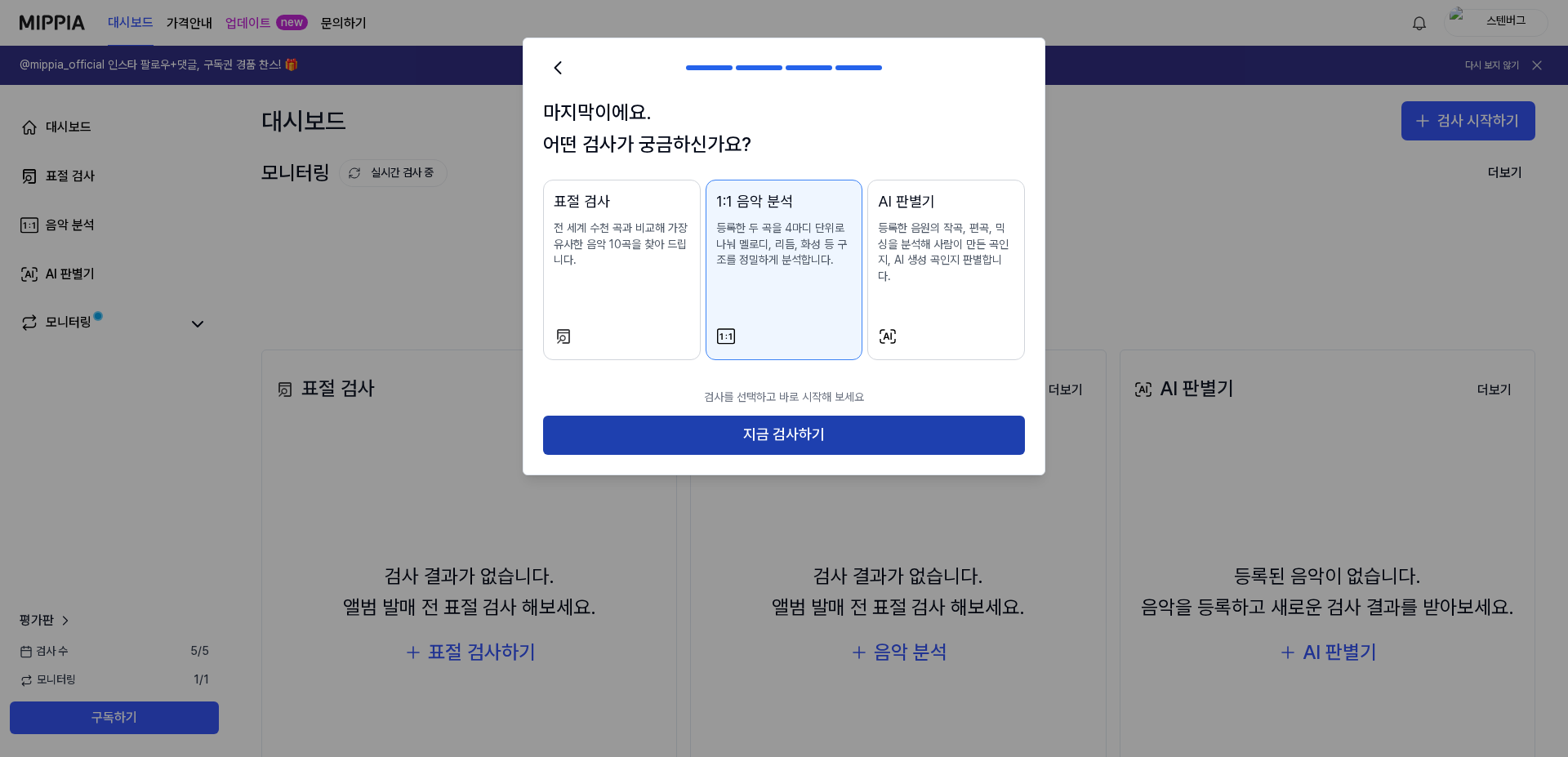
click at [801, 416] on button "지금 검사하기" at bounding box center [784, 436] width 482 height 39
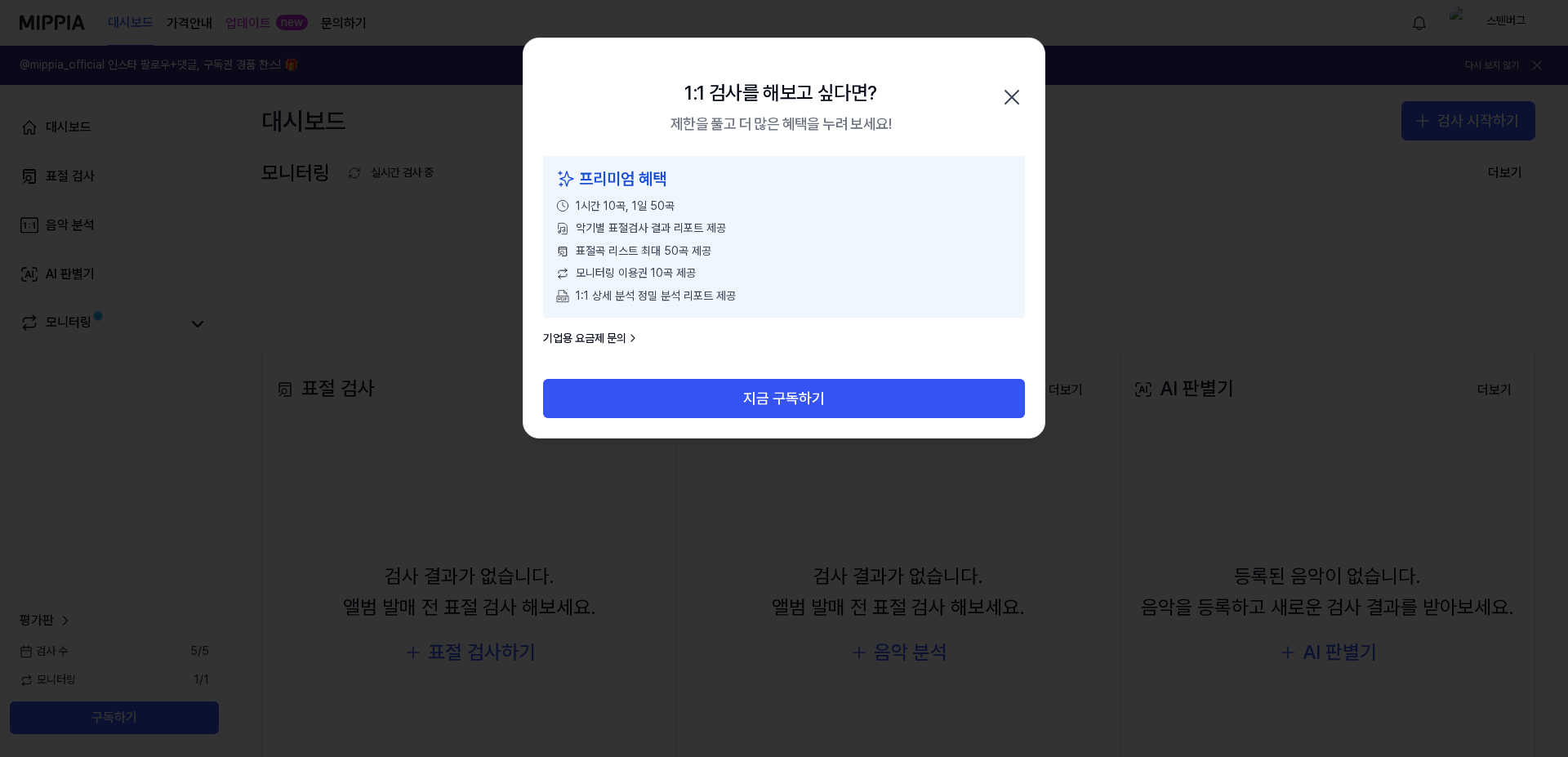
click at [1006, 99] on icon "button" at bounding box center [1012, 97] width 26 height 26
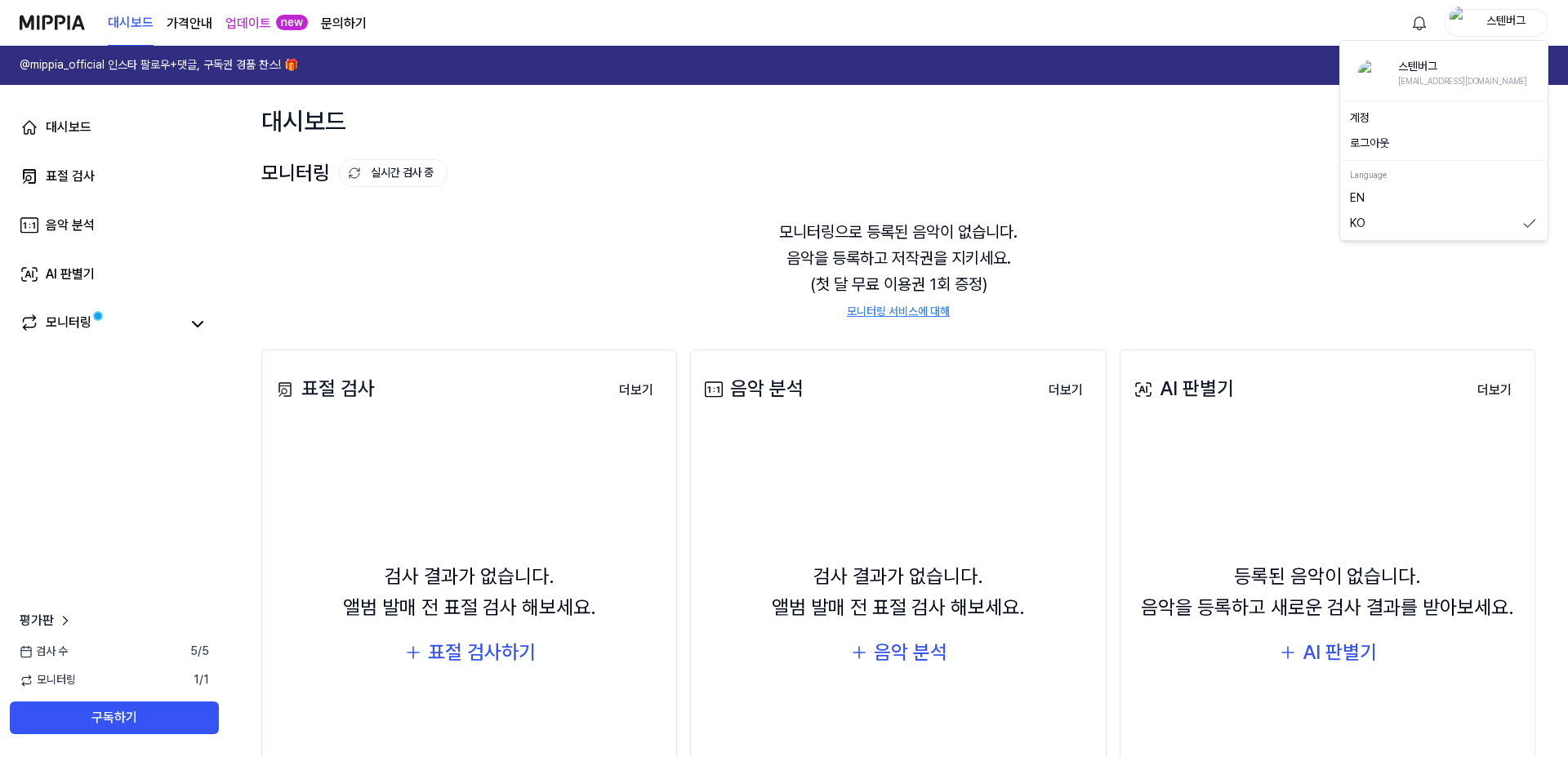
click at [1489, 21] on div "스텐버그" at bounding box center [1506, 21] width 63 height 18
click at [1141, 143] on div "대시보드 검사 시작하기" at bounding box center [898, 120] width 1339 height 72
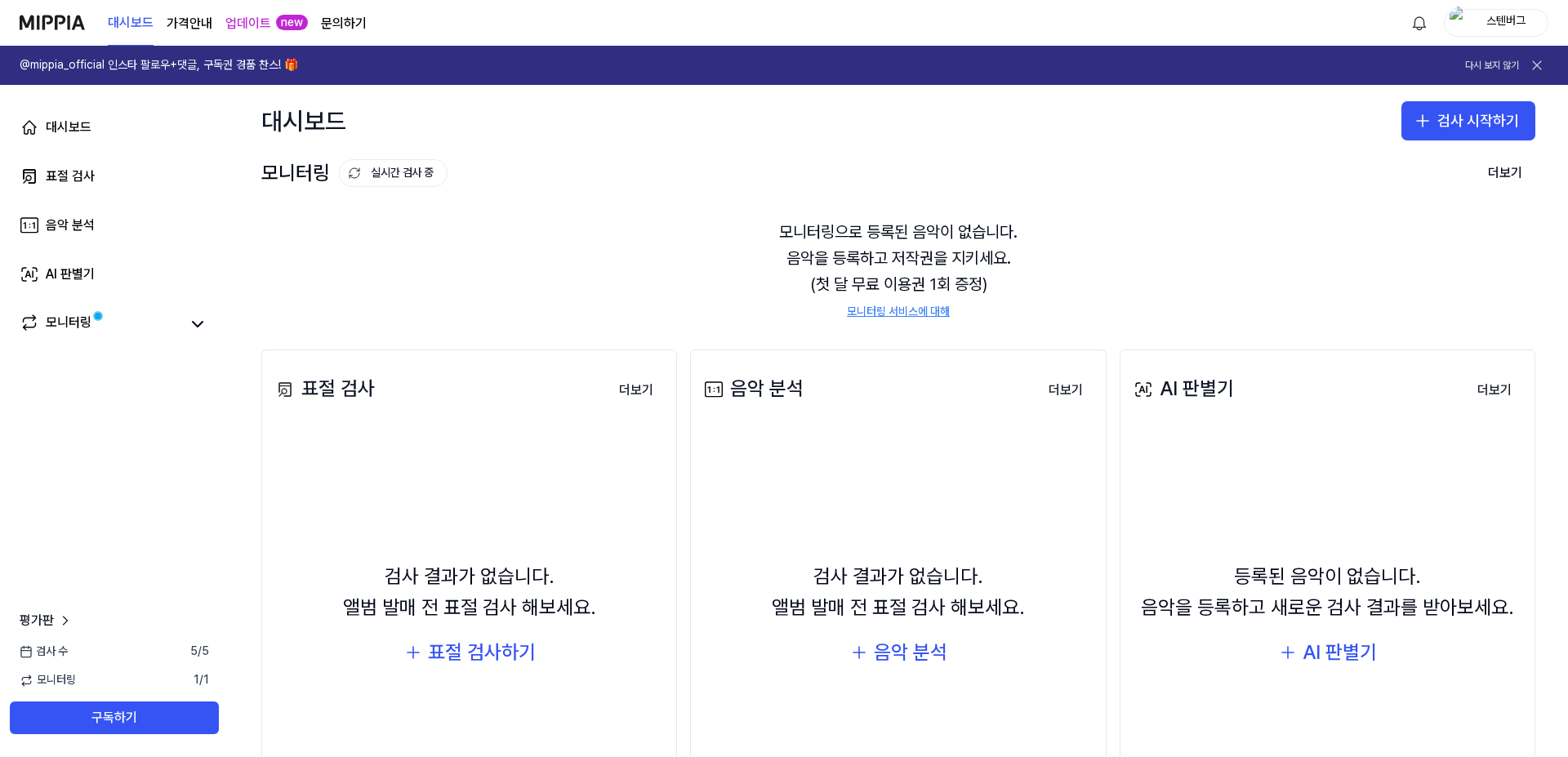
click at [178, 22] on page\) "가격안내" at bounding box center [189, 23] width 46 height 20
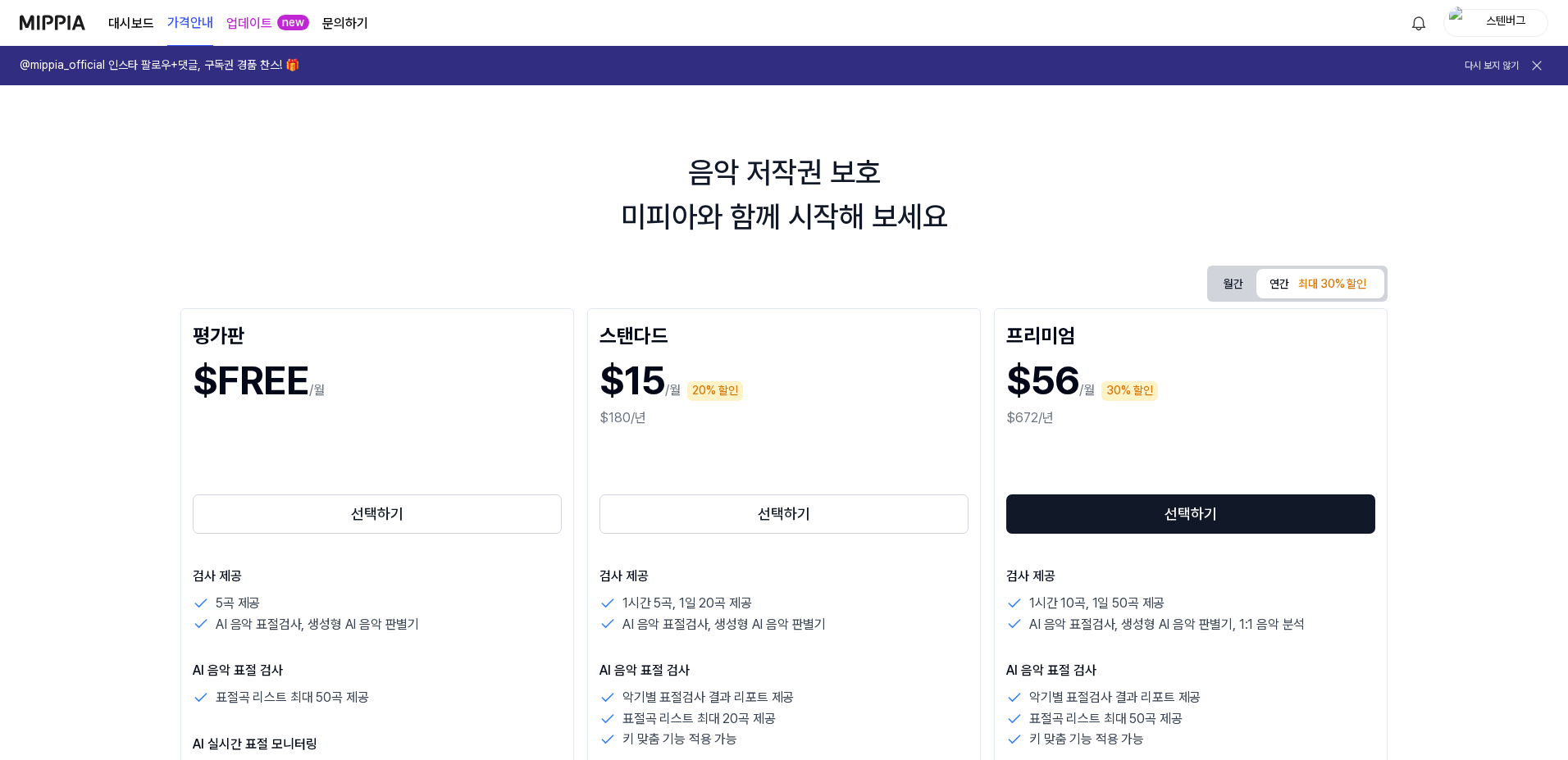
click at [133, 23] on link "대시보드" at bounding box center [131, 23] width 46 height 20
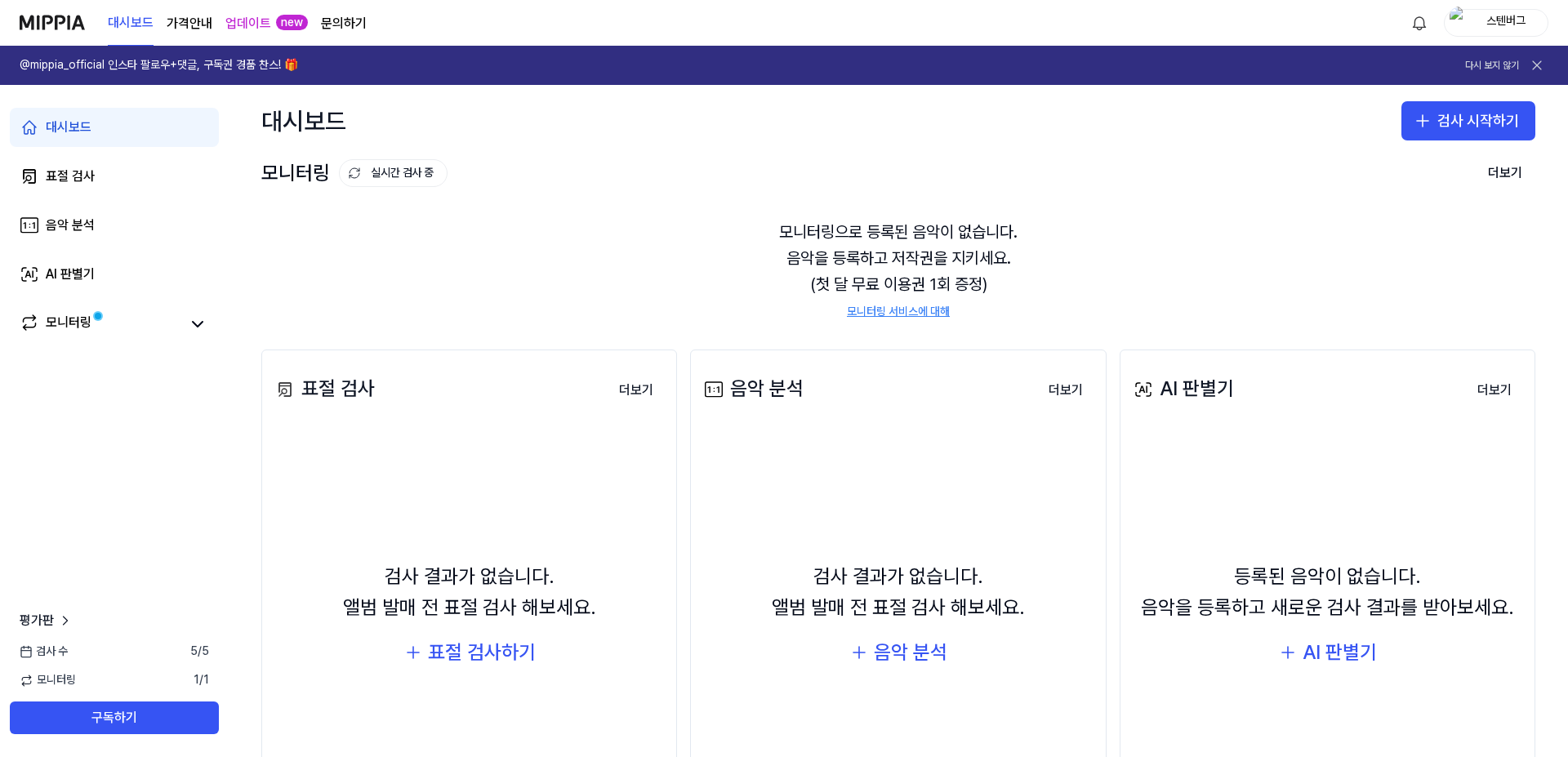
click at [1518, 27] on div "스텐버그" at bounding box center [1506, 21] width 63 height 18
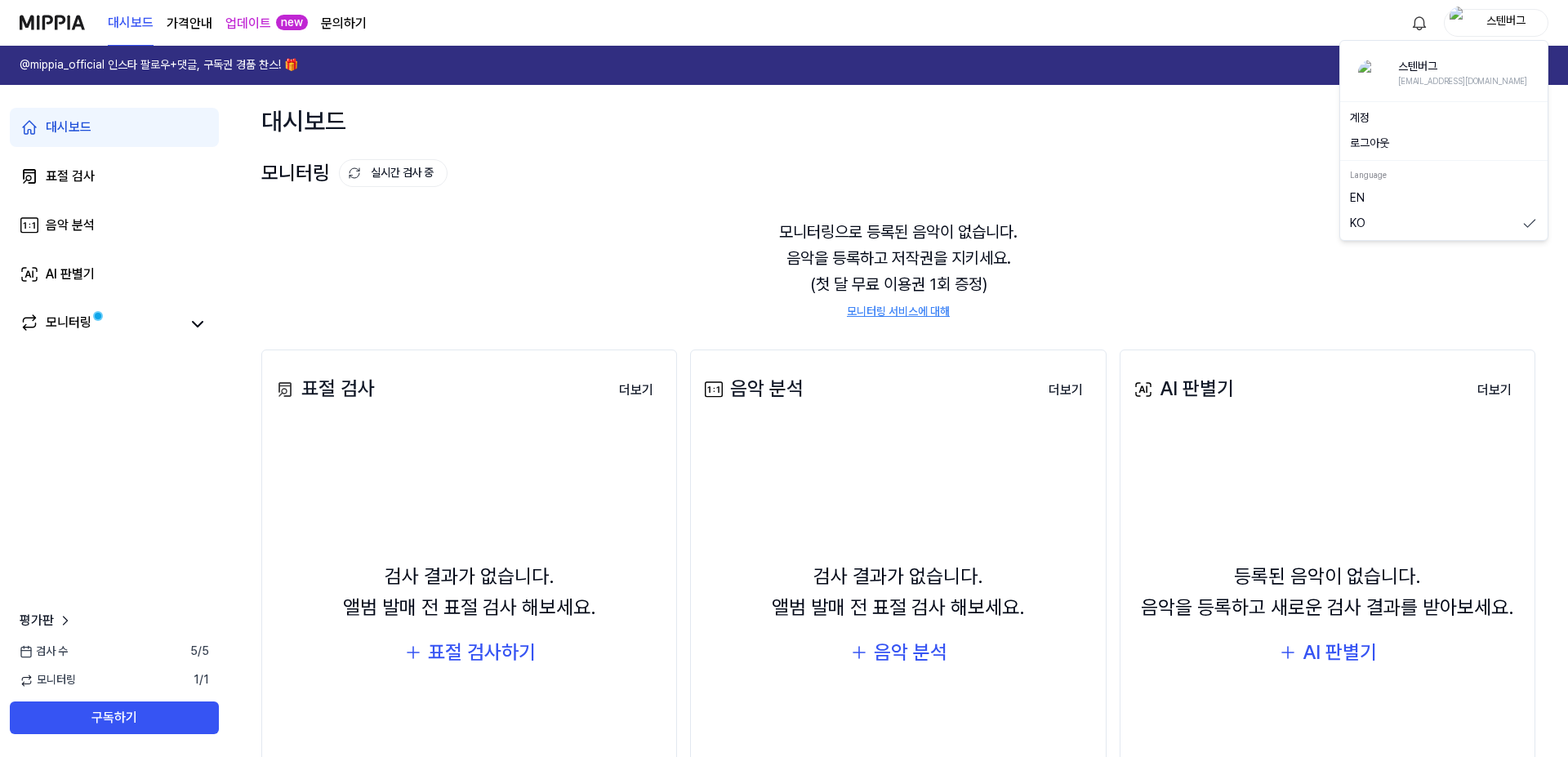
click at [1384, 143] on button "로그아웃" at bounding box center [1443, 144] width 188 height 17
